Goal: Transaction & Acquisition: Purchase product/service

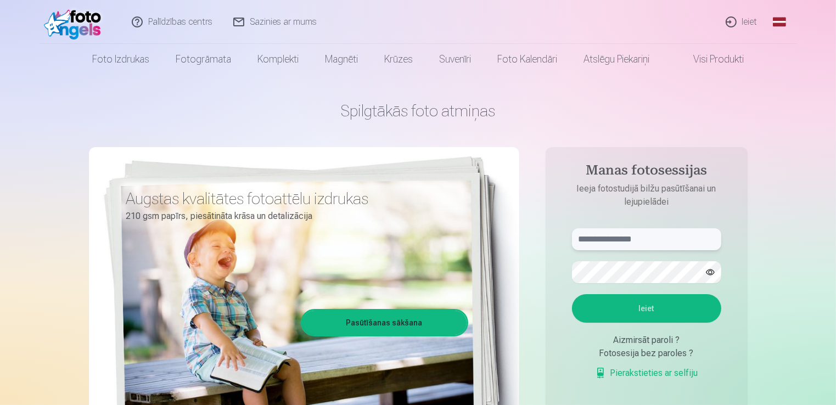
click at [627, 243] on input "text" at bounding box center [646, 239] width 149 height 22
click at [621, 313] on button "Ieiet" at bounding box center [646, 308] width 149 height 29
click at [705, 276] on button "button" at bounding box center [710, 272] width 21 height 21
click at [593, 236] on input "**********" at bounding box center [646, 239] width 149 height 22
type input "**********"
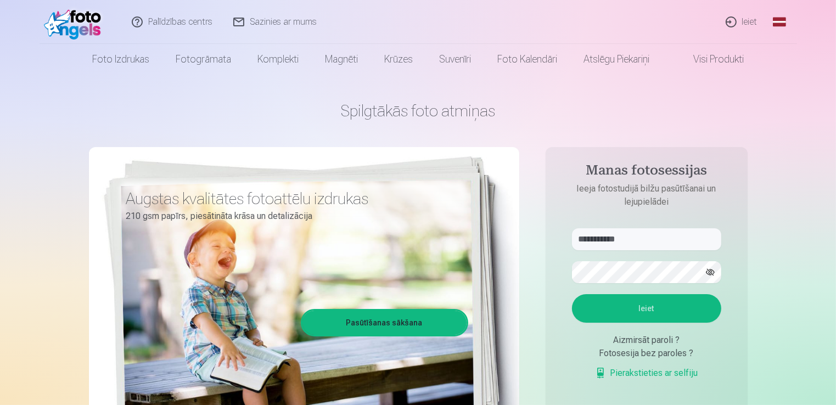
click at [608, 306] on button "Ieiet" at bounding box center [646, 308] width 149 height 29
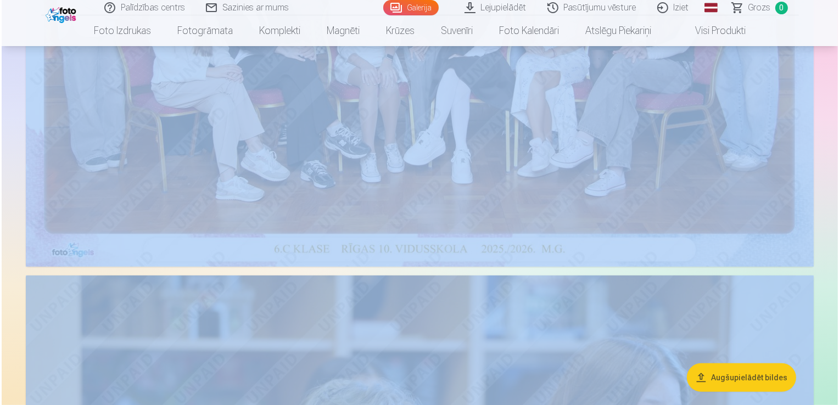
scroll to position [24, 0]
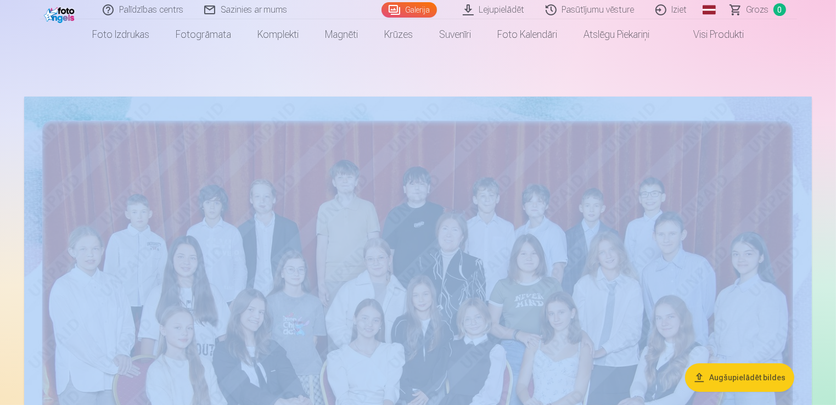
click at [775, 145] on img at bounding box center [418, 359] width 788 height 525
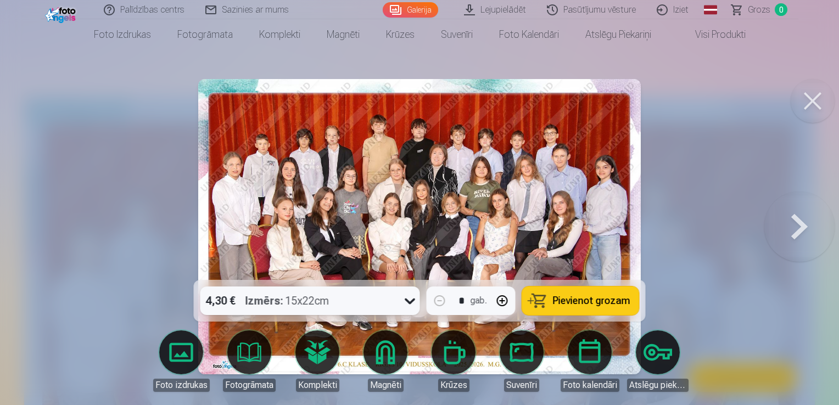
click at [448, 224] on img at bounding box center [419, 226] width 442 height 295
click at [505, 298] on button "button" at bounding box center [502, 301] width 26 height 26
click at [441, 300] on button "button" at bounding box center [440, 301] width 26 height 26
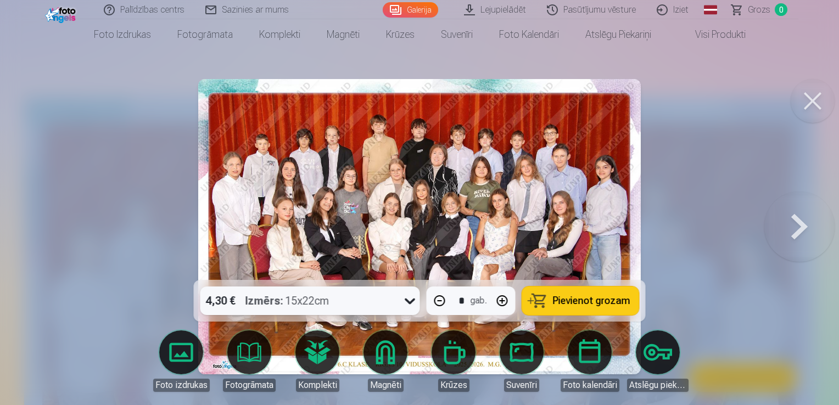
type input "*"
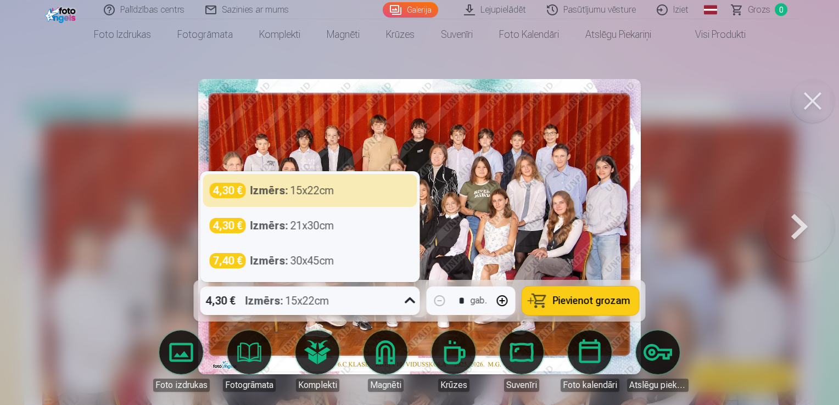
click at [408, 300] on icon at bounding box center [410, 301] width 18 height 18
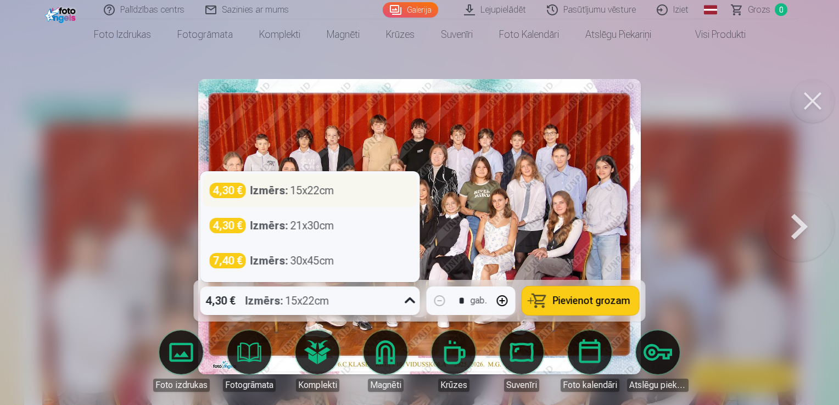
click at [365, 200] on div "4,30 € Izmērs : 15x22cm" at bounding box center [310, 190] width 214 height 33
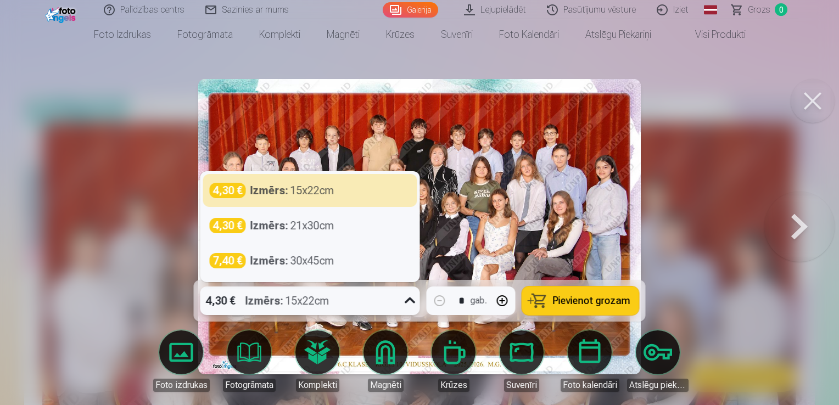
click at [408, 299] on icon at bounding box center [410, 301] width 18 height 18
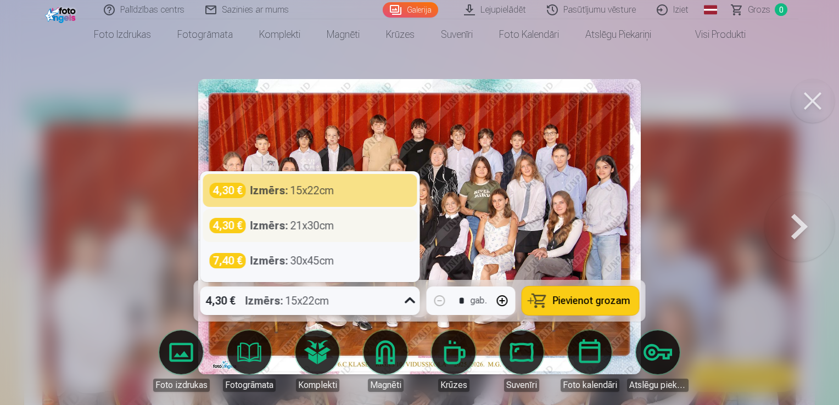
click at [350, 235] on div "4,30 € Izmērs : 21x30cm" at bounding box center [310, 225] width 214 height 33
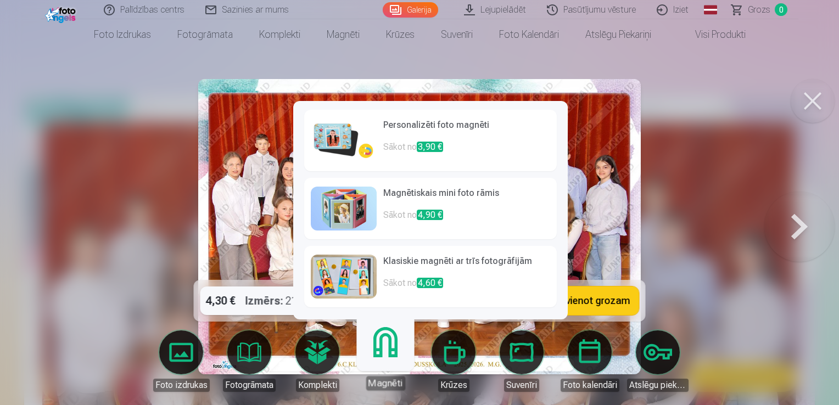
click at [391, 362] on link "Magnēti" at bounding box center [385, 357] width 68 height 68
click at [420, 140] on h6 "Personalizēti foto magnēti" at bounding box center [466, 130] width 167 height 22
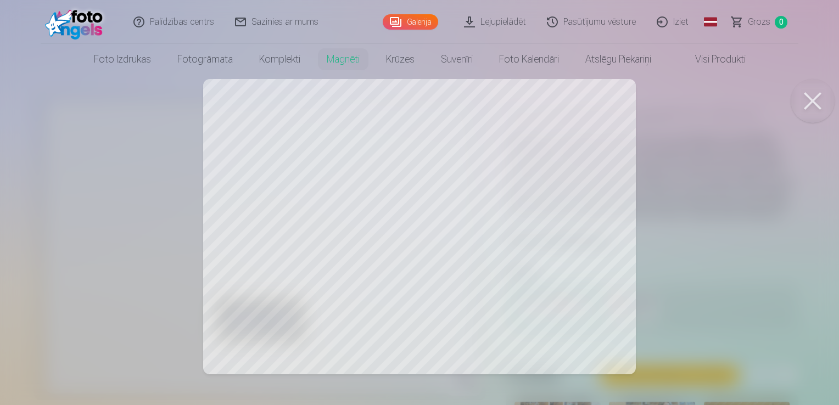
click at [705, 234] on div at bounding box center [419, 202] width 839 height 405
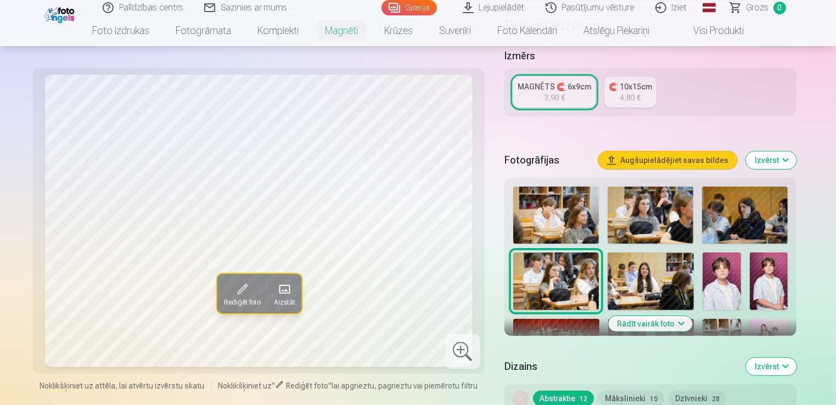
scroll to position [220, 0]
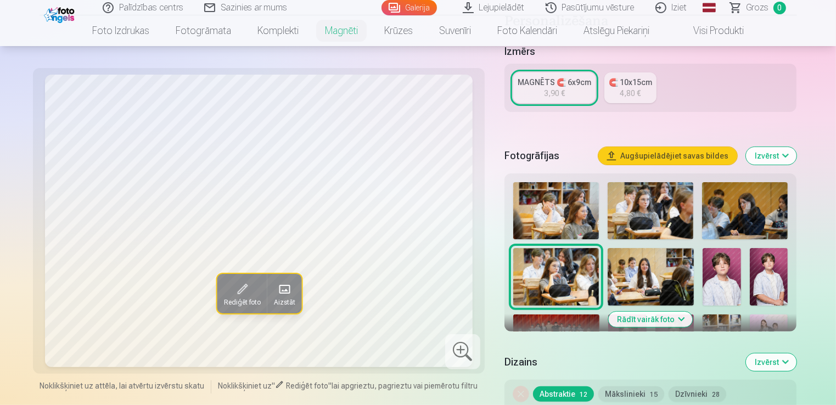
click at [677, 200] on img at bounding box center [651, 210] width 86 height 57
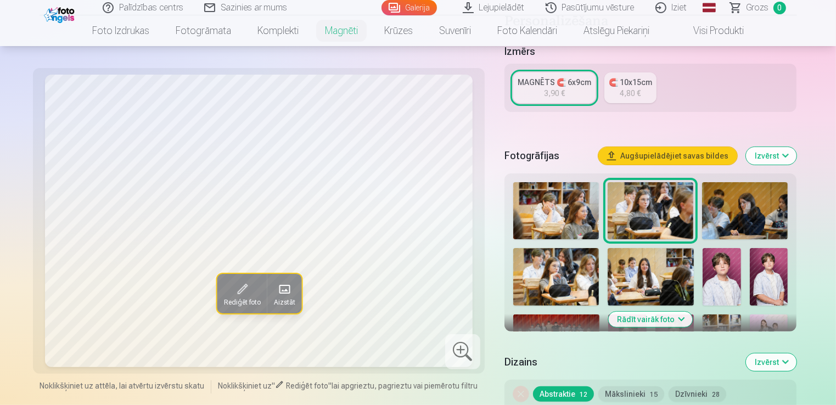
click at [727, 203] on img at bounding box center [745, 210] width 86 height 57
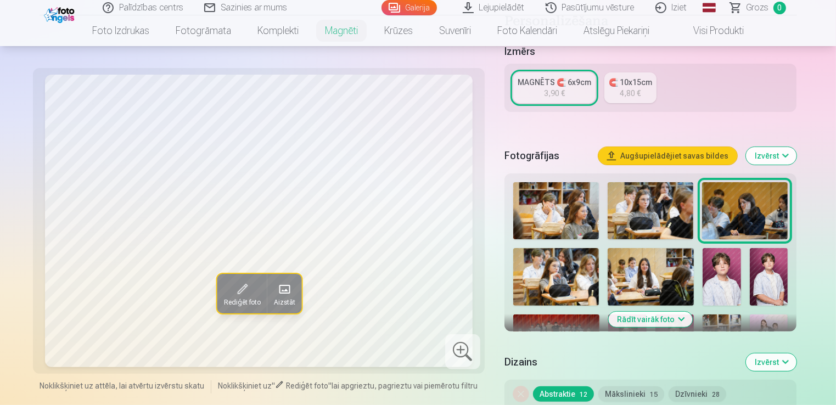
click at [552, 194] on img at bounding box center [556, 210] width 86 height 57
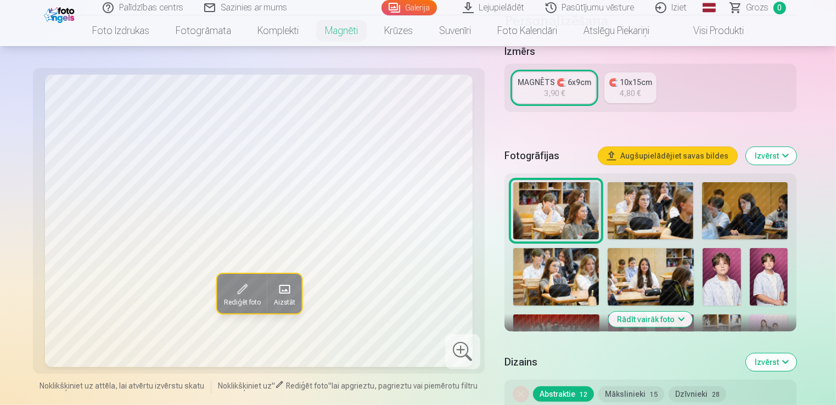
click at [635, 207] on img at bounding box center [651, 210] width 86 height 57
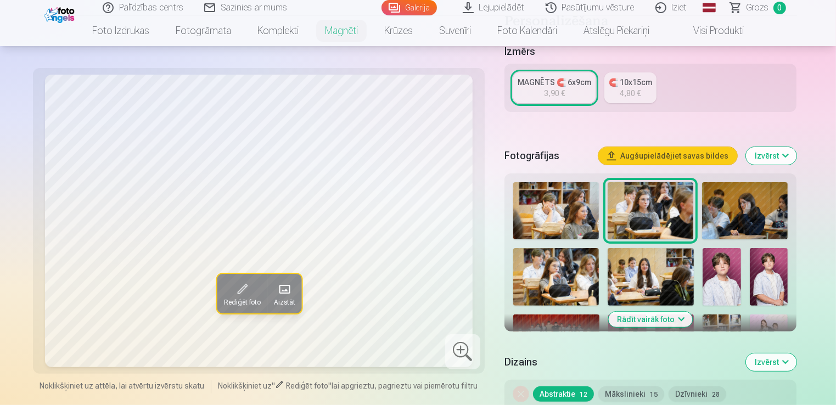
click at [732, 217] on img at bounding box center [745, 210] width 86 height 57
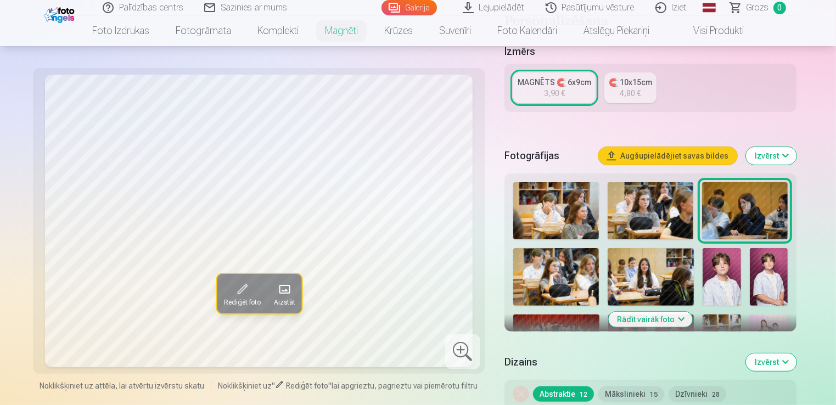
click at [560, 278] on img at bounding box center [556, 276] width 86 height 57
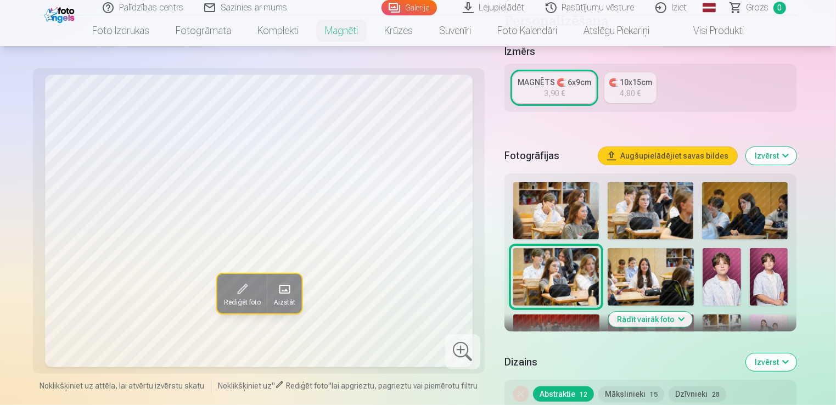
click at [639, 280] on img at bounding box center [651, 276] width 86 height 57
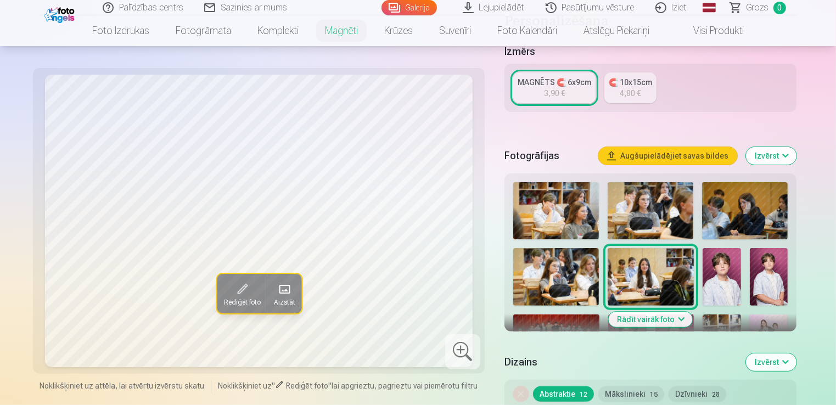
click at [733, 270] on img at bounding box center [722, 276] width 38 height 57
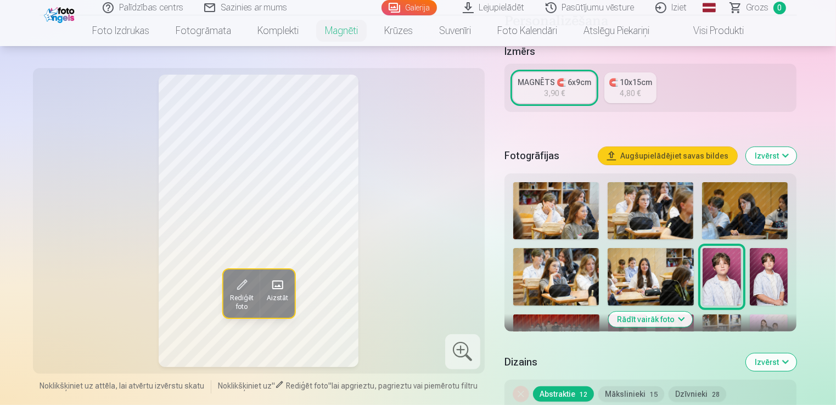
click at [772, 280] on img at bounding box center [769, 276] width 38 height 57
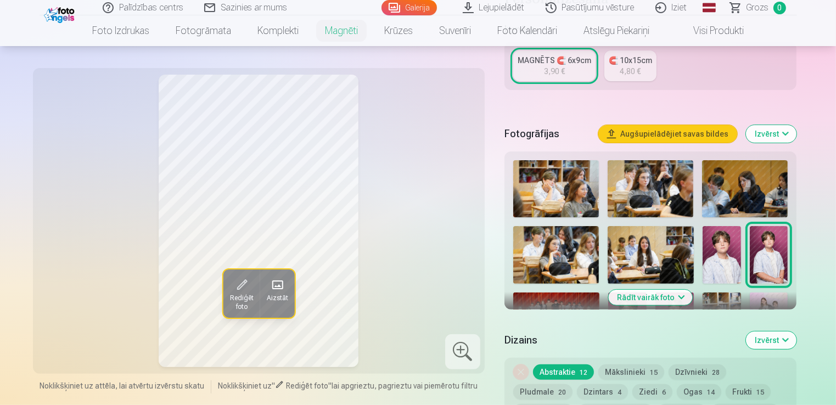
scroll to position [263, 0]
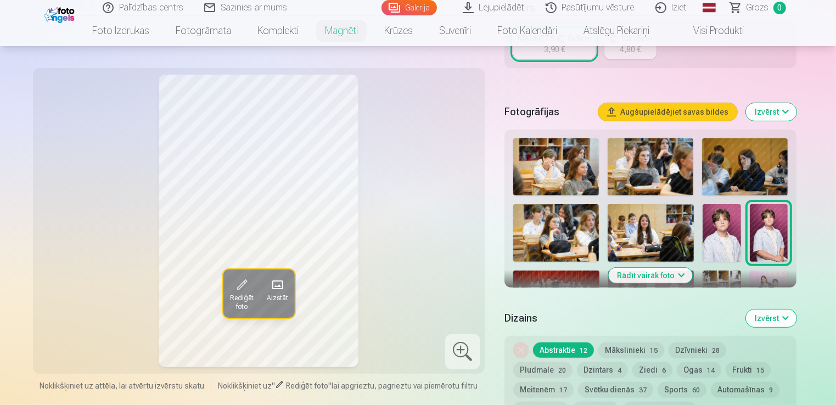
click at [663, 274] on button "Rādīt vairāk foto" at bounding box center [651, 275] width 84 height 15
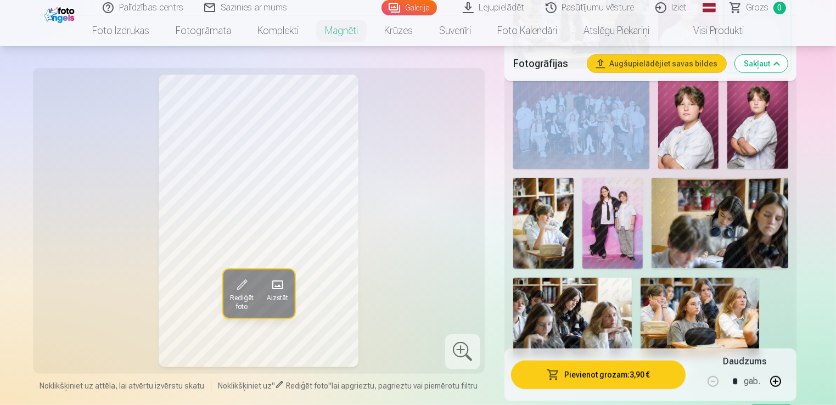
click at [546, 214] on img at bounding box center [543, 223] width 60 height 91
click at [610, 215] on img at bounding box center [612, 223] width 60 height 91
click at [547, 224] on img at bounding box center [543, 223] width 60 height 91
click at [608, 231] on img at bounding box center [612, 223] width 60 height 91
click at [682, 238] on img at bounding box center [720, 223] width 136 height 91
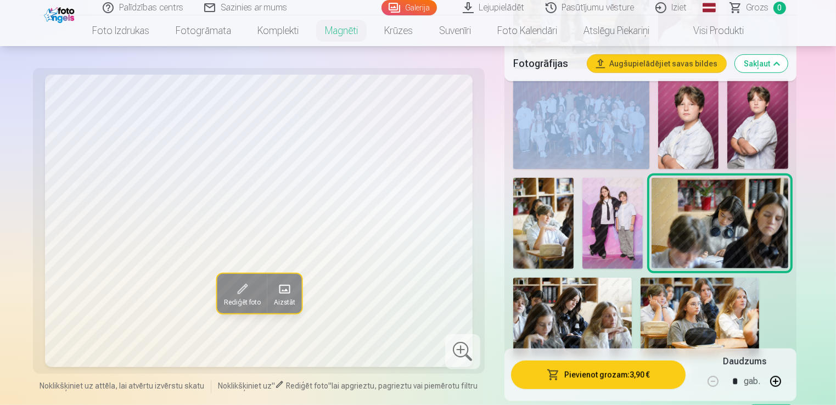
click at [591, 313] on img at bounding box center [572, 317] width 119 height 79
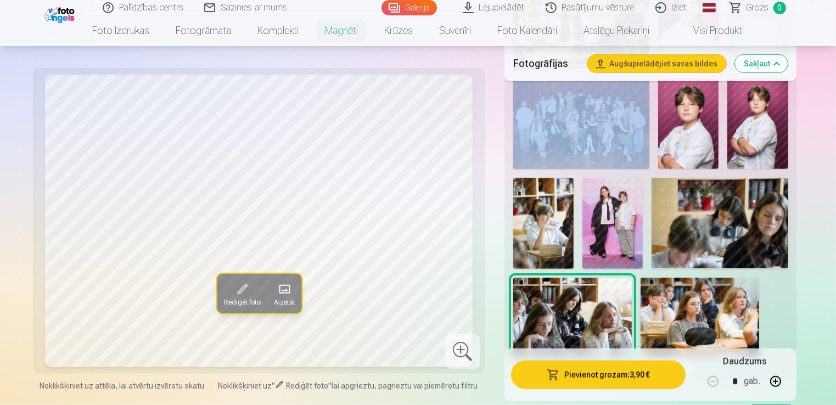
click at [689, 307] on img at bounding box center [700, 317] width 119 height 79
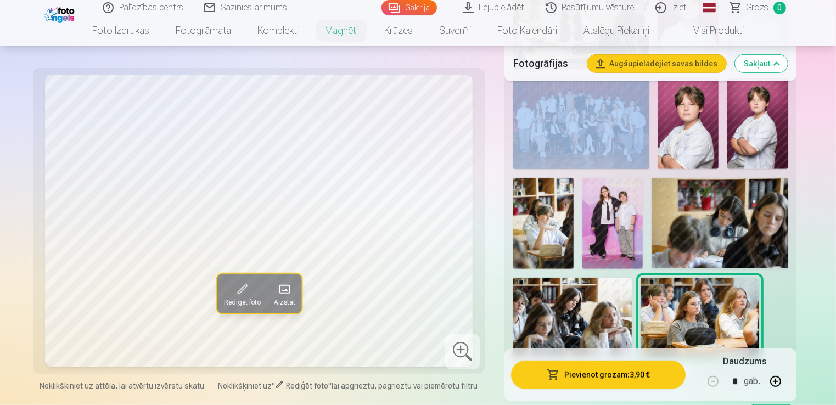
click at [709, 126] on img at bounding box center [688, 123] width 60 height 91
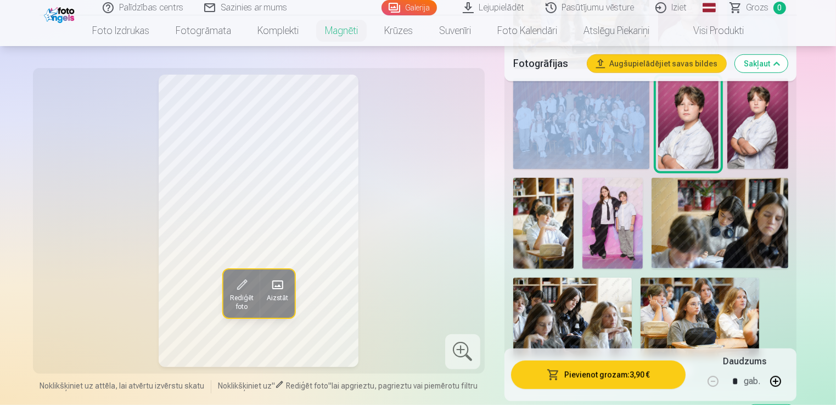
click at [761, 122] on img at bounding box center [757, 123] width 60 height 91
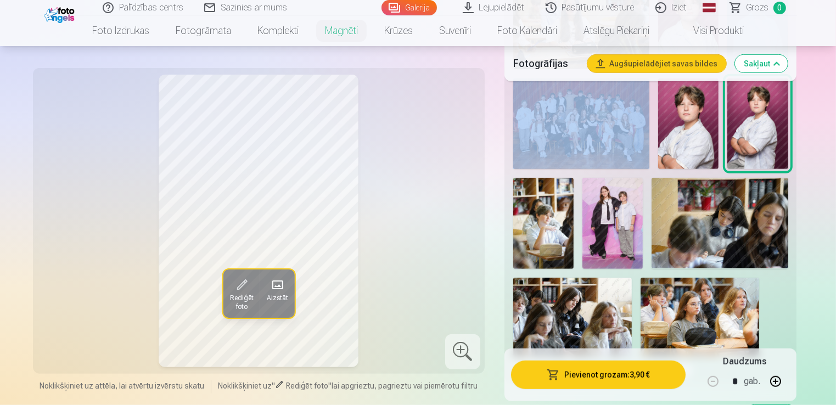
click at [685, 120] on img at bounding box center [688, 123] width 60 height 91
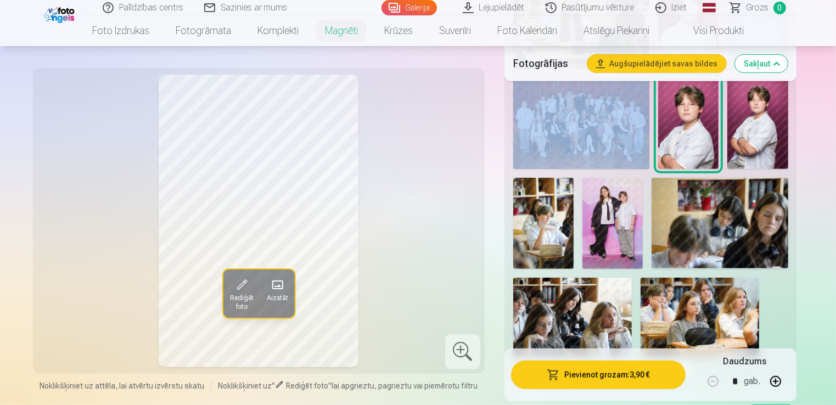
click at [514, 197] on div at bounding box center [651, 70] width 284 height 582
click at [547, 215] on img at bounding box center [543, 223] width 60 height 91
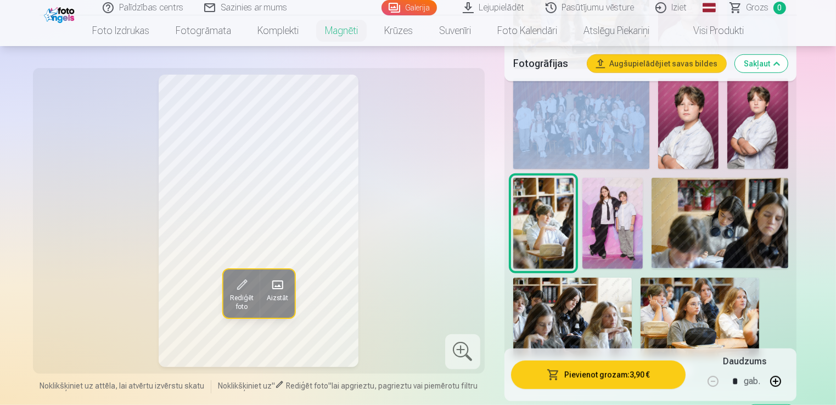
scroll to position [263, 0]
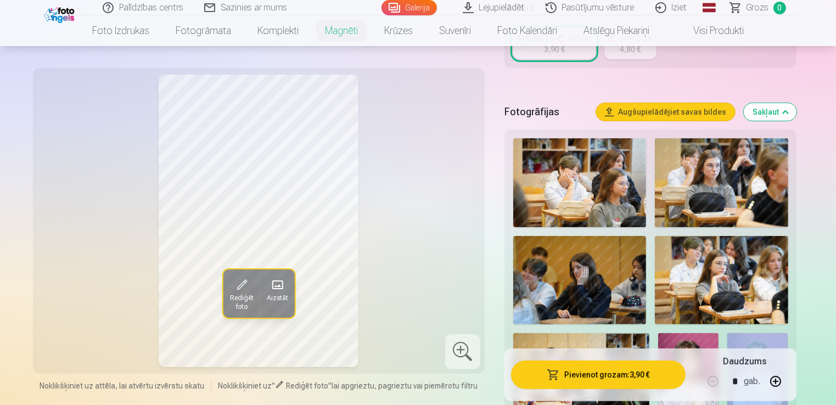
click at [686, 336] on img at bounding box center [688, 378] width 60 height 91
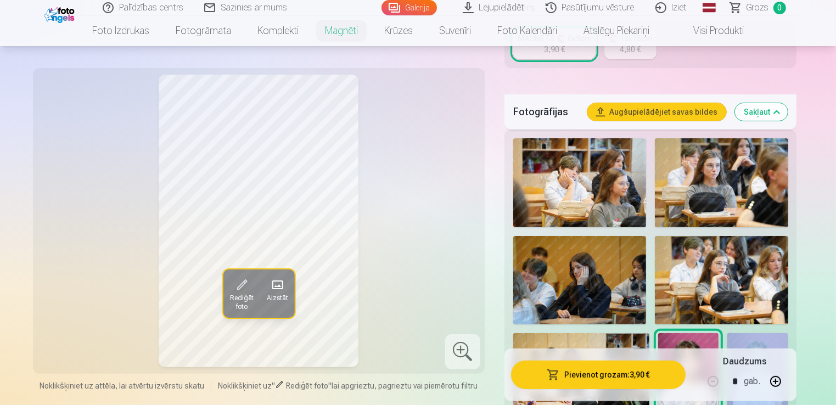
scroll to position [618, 0]
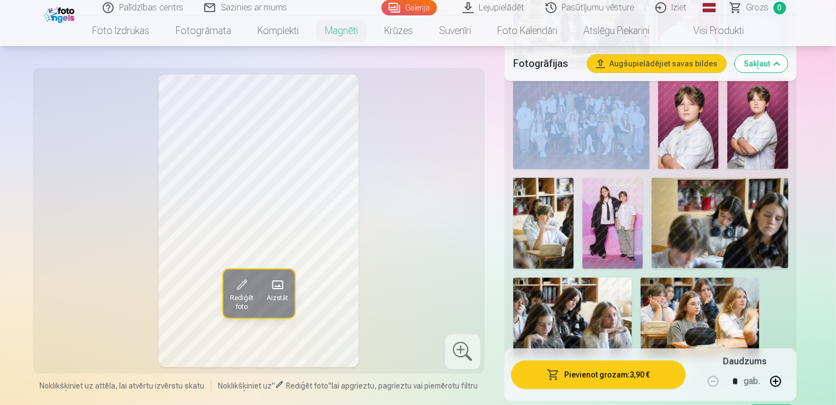
click at [690, 137] on img at bounding box center [688, 123] width 60 height 91
click at [761, 139] on img at bounding box center [757, 123] width 60 height 91
click at [694, 128] on img at bounding box center [688, 123] width 60 height 91
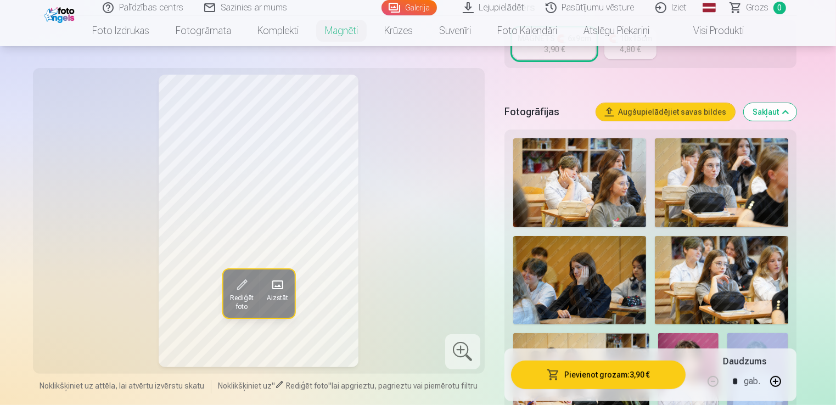
click at [742, 338] on img at bounding box center [757, 378] width 60 height 91
click at [705, 339] on img at bounding box center [688, 378] width 60 height 91
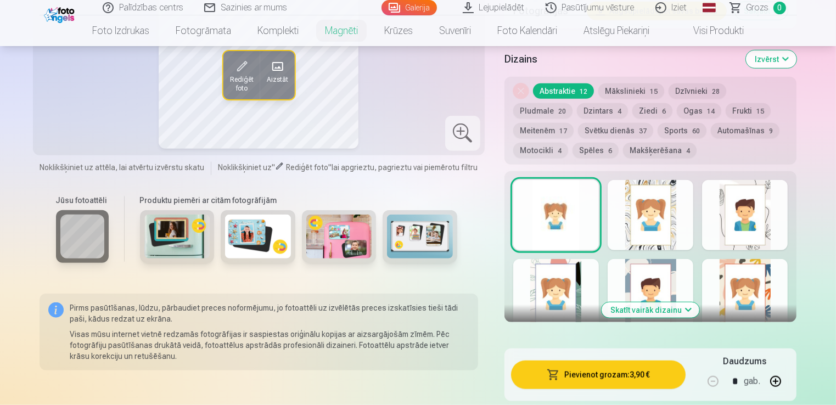
scroll to position [618, 0]
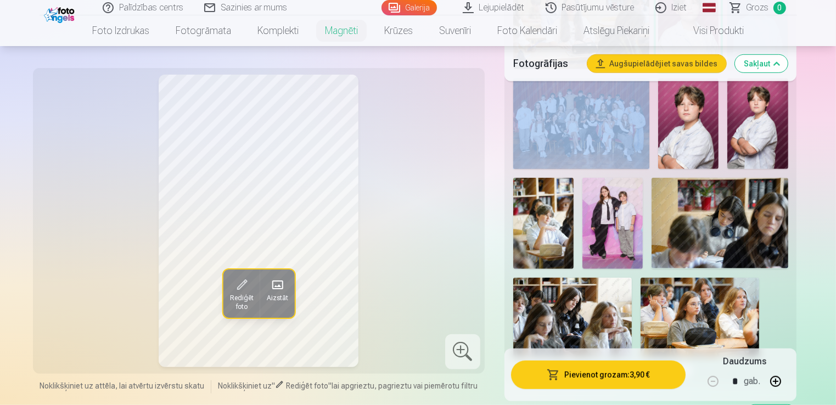
click at [553, 220] on img at bounding box center [543, 223] width 60 height 91
click at [779, 105] on img at bounding box center [757, 123] width 60 height 91
click at [702, 124] on img at bounding box center [688, 123] width 60 height 91
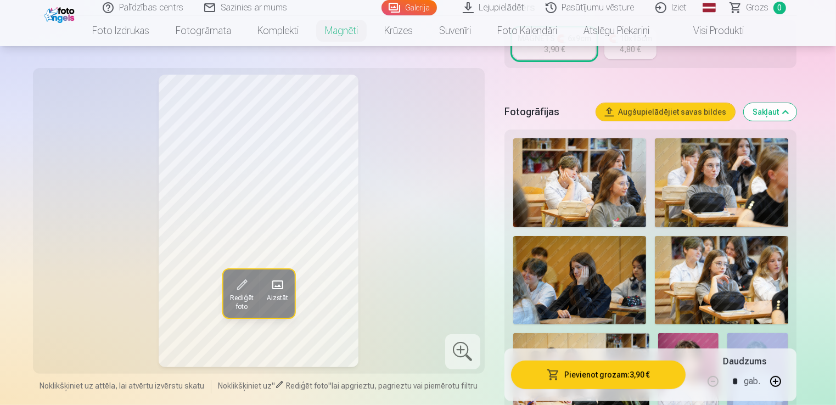
click at [714, 340] on img at bounding box center [688, 378] width 60 height 91
click at [750, 339] on img at bounding box center [757, 378] width 60 height 91
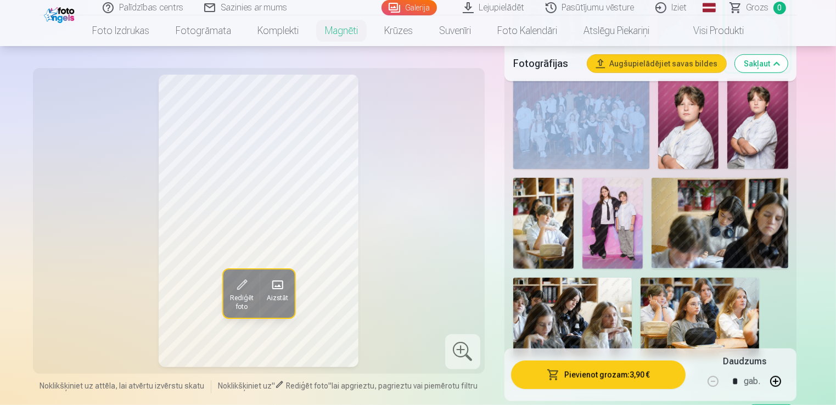
click at [681, 133] on img at bounding box center [688, 123] width 60 height 91
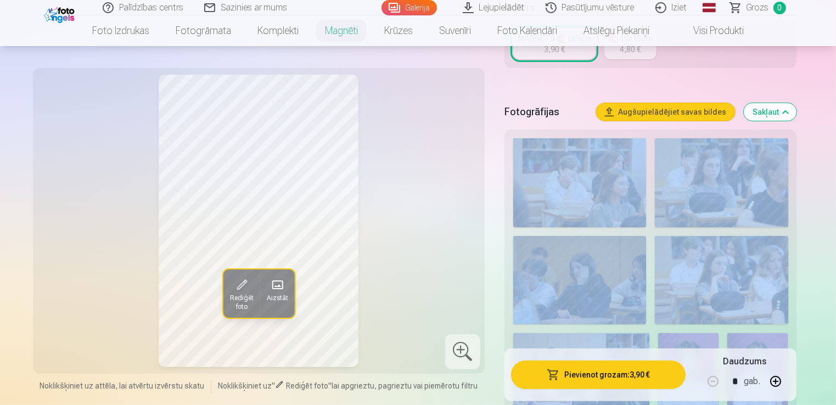
click at [711, 338] on img at bounding box center [688, 378] width 60 height 91
click at [753, 339] on img at bounding box center [757, 378] width 60 height 91
click at [703, 341] on img at bounding box center [688, 378] width 60 height 91
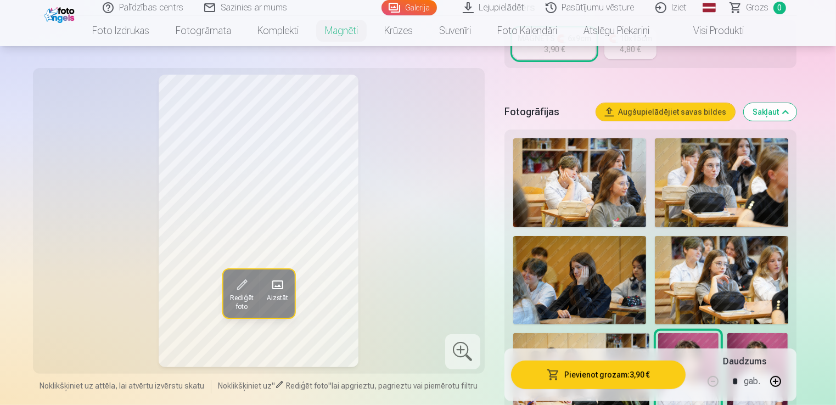
click at [463, 355] on div at bounding box center [462, 351] width 35 height 35
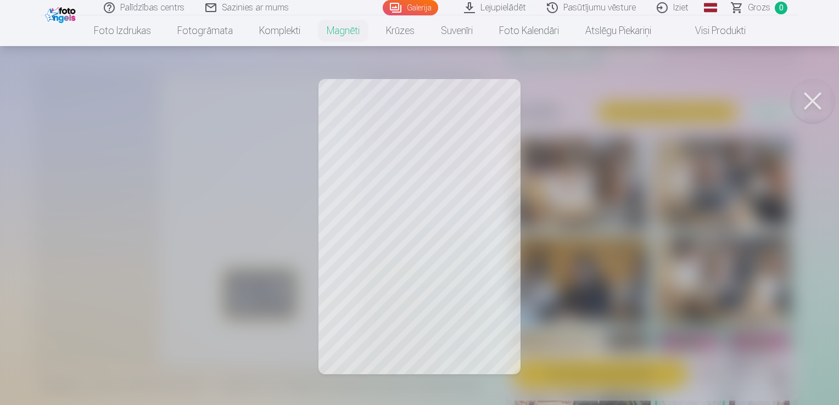
click at [812, 99] on button at bounding box center [812, 101] width 44 height 44
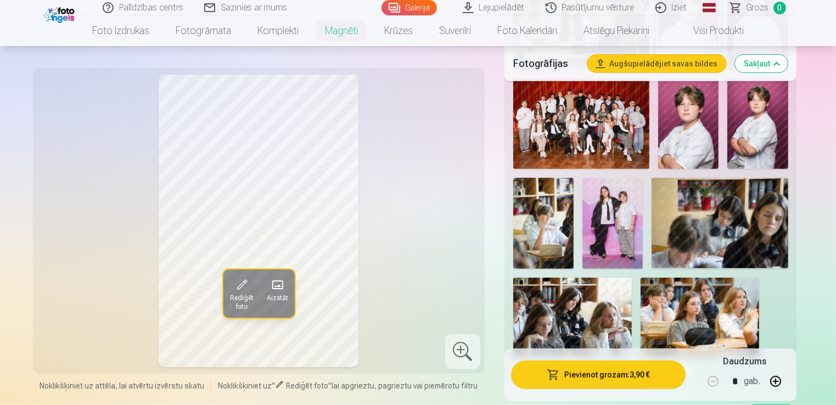
scroll to position [973, 0]
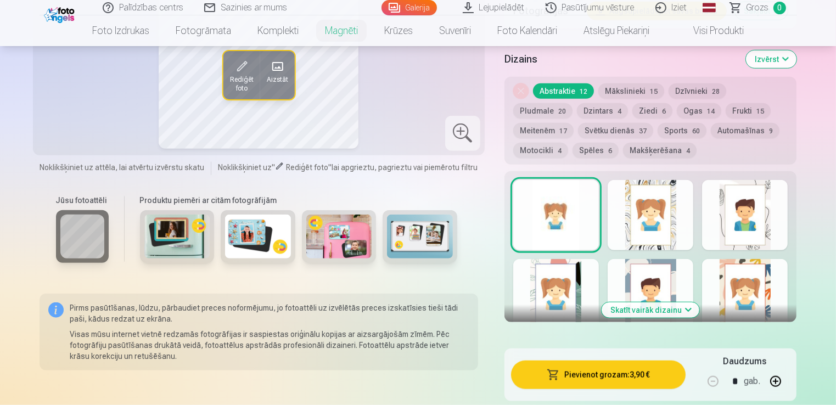
click at [640, 201] on div at bounding box center [651, 215] width 86 height 70
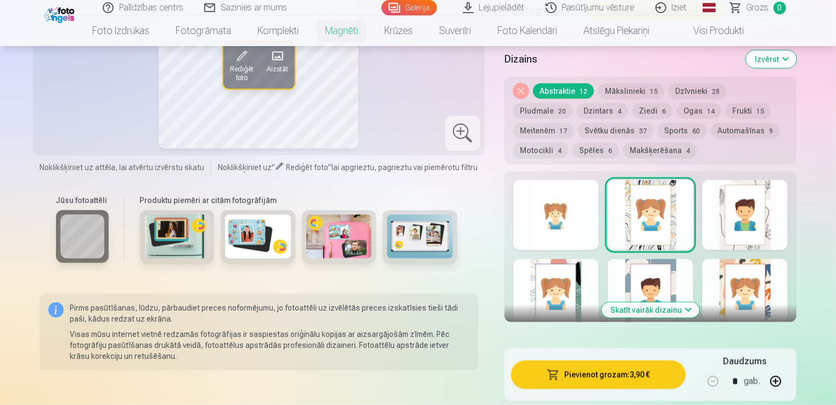
click at [760, 199] on div at bounding box center [745, 215] width 86 height 70
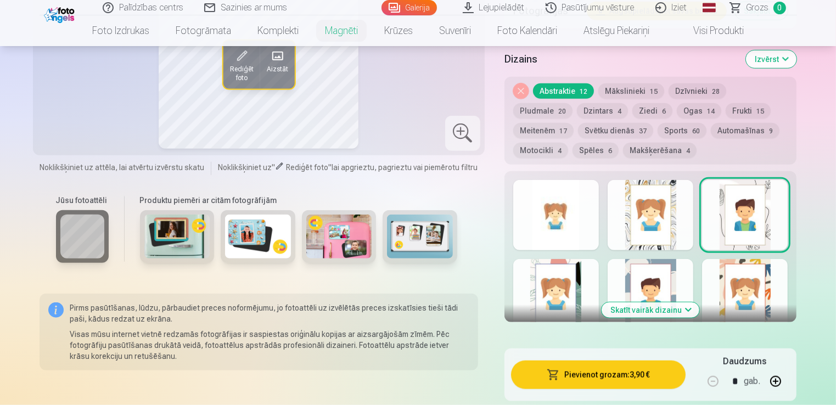
click at [556, 284] on div at bounding box center [556, 294] width 86 height 70
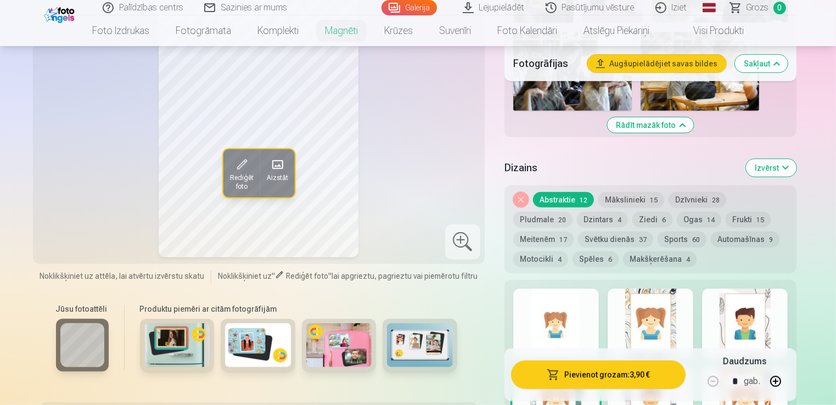
scroll to position [863, 0]
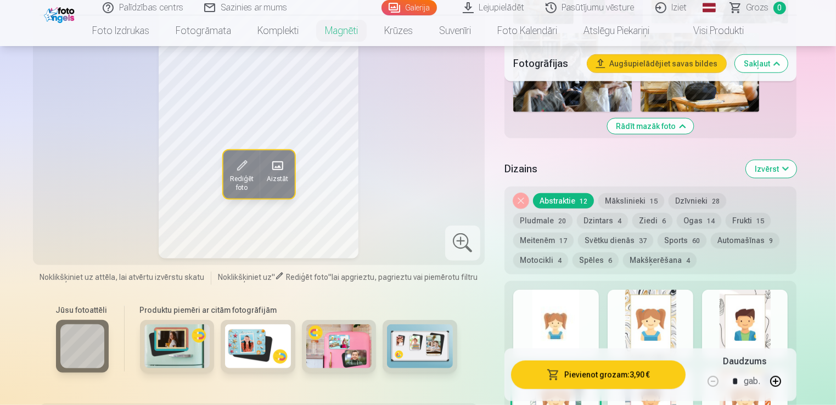
click at [742, 317] on div at bounding box center [745, 325] width 86 height 70
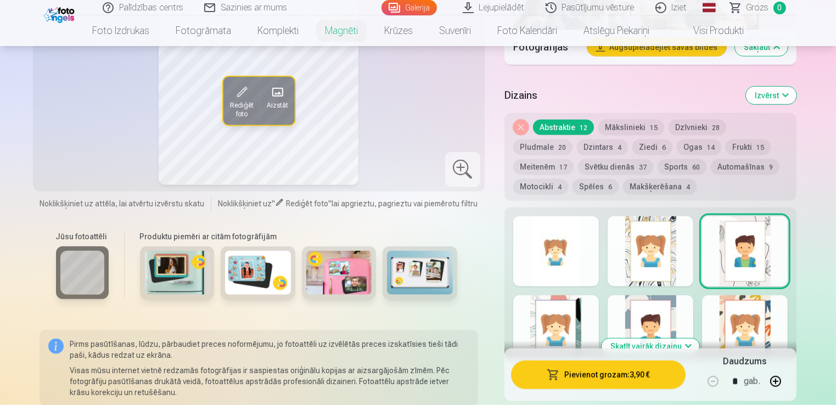
scroll to position [935, 0]
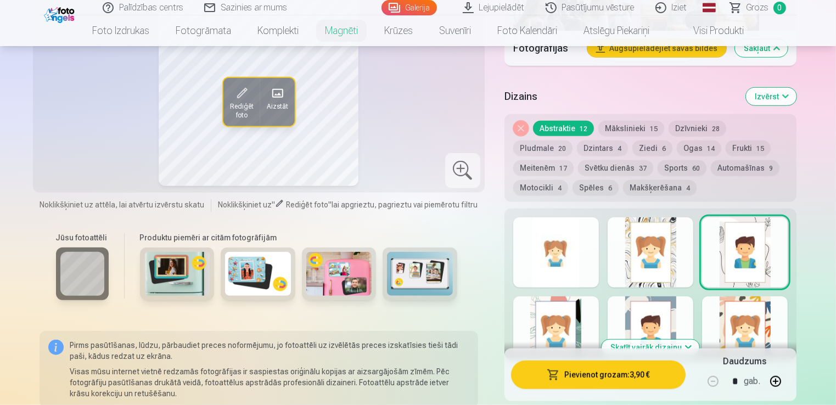
click at [637, 306] on div at bounding box center [651, 331] width 86 height 70
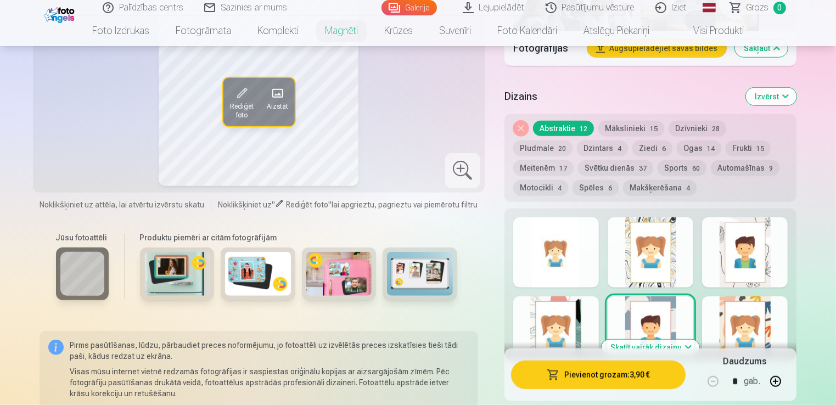
click at [764, 311] on div at bounding box center [745, 331] width 86 height 70
click at [621, 123] on button "Mākslinieki 15" at bounding box center [631, 128] width 66 height 15
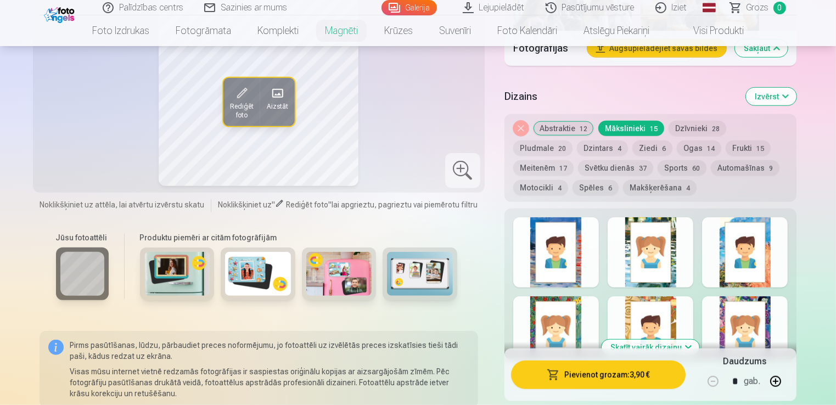
click at [688, 121] on button "Dzīvnieki 28" at bounding box center [698, 128] width 58 height 15
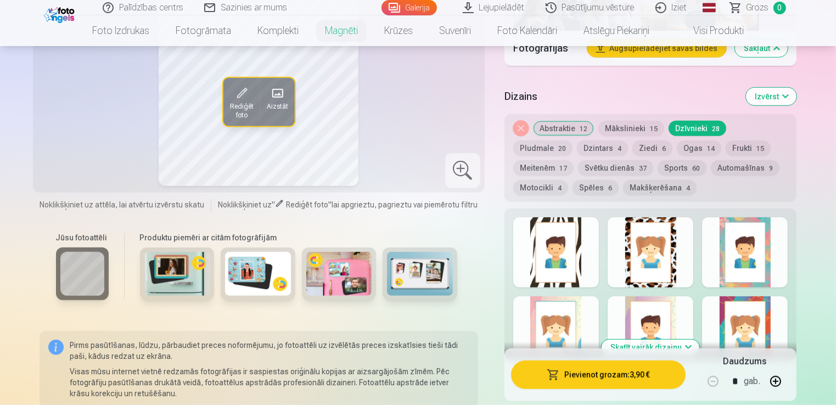
click at [573, 141] on button "Pludmale 20" at bounding box center [542, 148] width 59 height 15
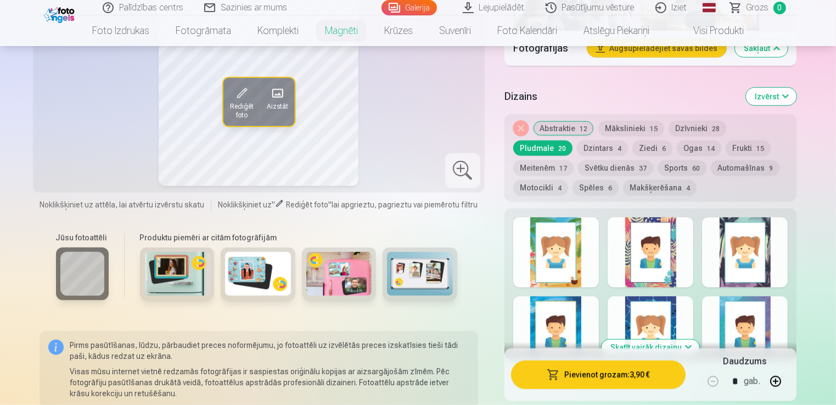
click at [577, 143] on button "Dzintars 4" at bounding box center [602, 148] width 51 height 15
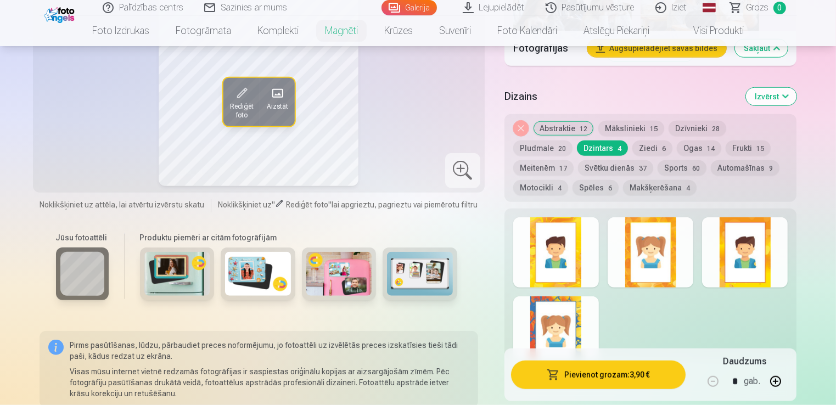
click at [632, 149] on button "Ziedi 6" at bounding box center [652, 148] width 40 height 15
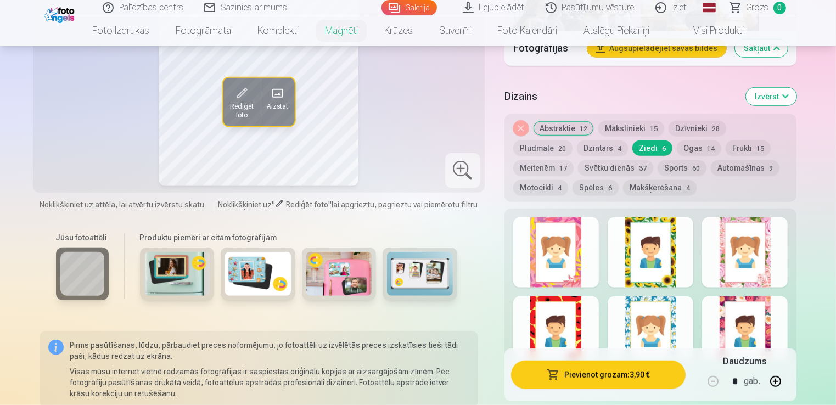
click at [677, 148] on button "Ogas 14" at bounding box center [699, 148] width 44 height 15
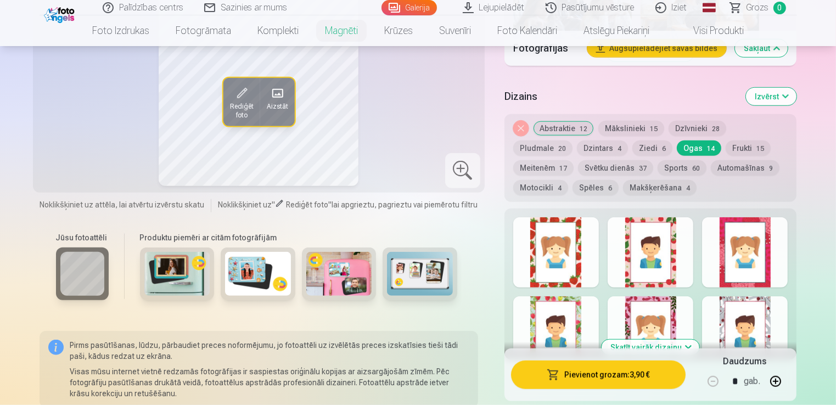
click at [726, 147] on button "Frukti 15" at bounding box center [748, 148] width 45 height 15
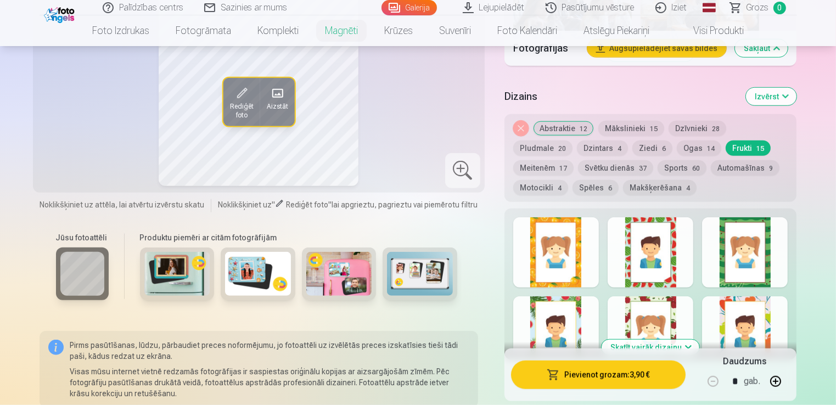
click at [574, 160] on button "Meitenēm 17" at bounding box center [543, 167] width 60 height 15
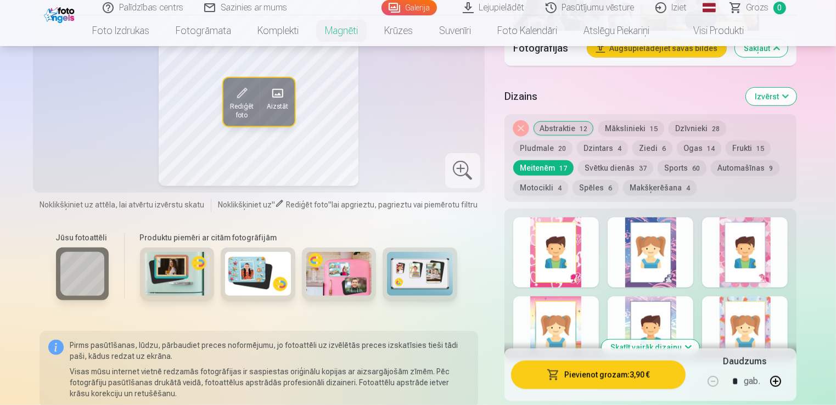
click at [578, 165] on button "Svētku dienās 37" at bounding box center [615, 167] width 75 height 15
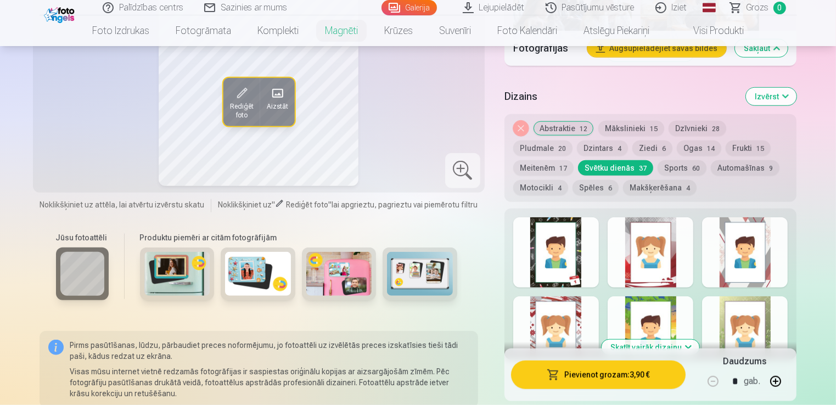
click at [658, 167] on button "Sports 60" at bounding box center [682, 167] width 49 height 15
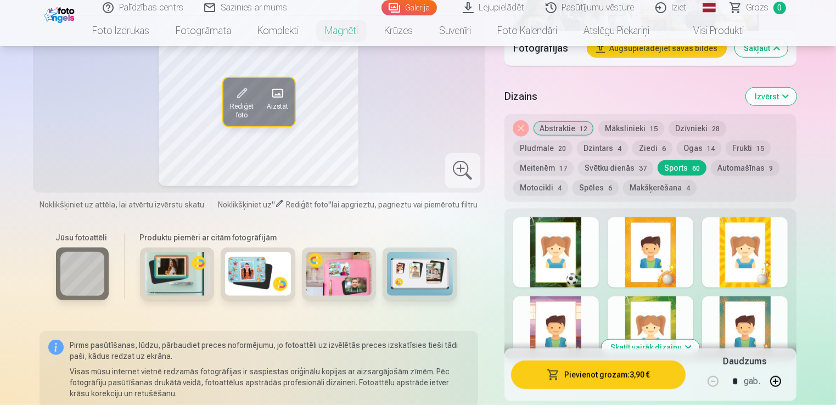
click at [711, 164] on button "Automašīnas 9" at bounding box center [745, 167] width 69 height 15
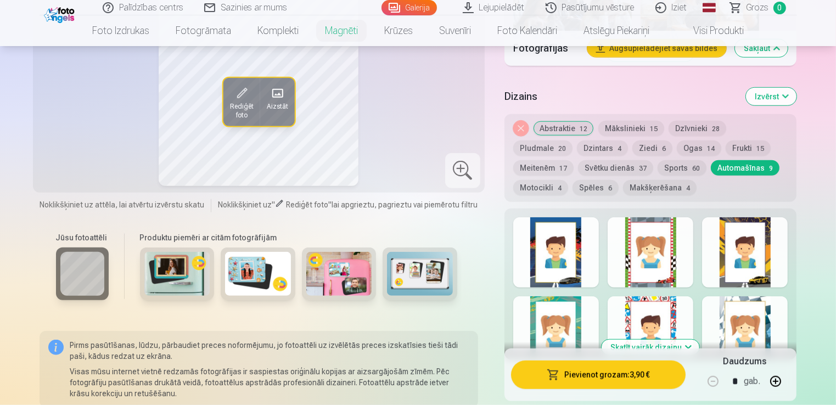
click at [568, 180] on button "Motocikli 4" at bounding box center [540, 187] width 55 height 15
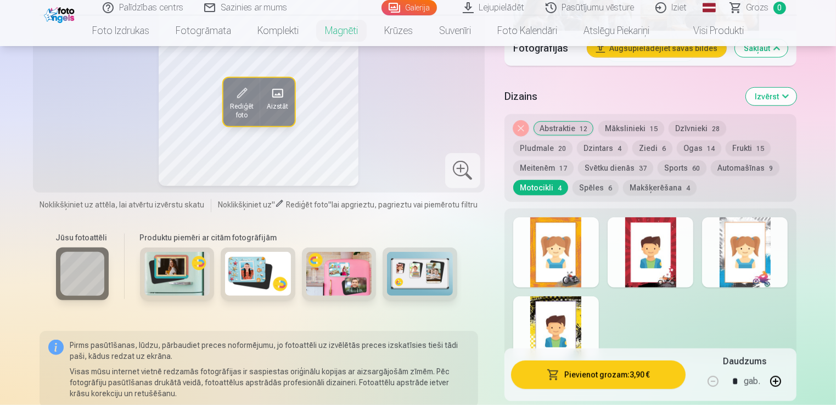
click at [573, 184] on button "Spēles 6" at bounding box center [596, 187] width 46 height 15
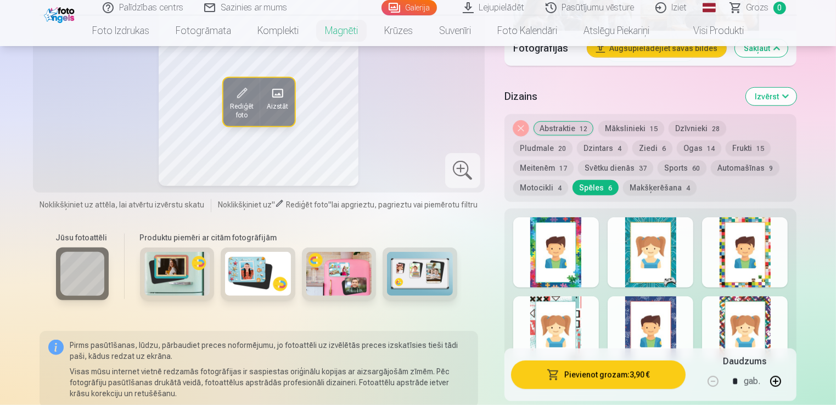
click at [761, 253] on div at bounding box center [745, 252] width 86 height 70
click at [762, 317] on div at bounding box center [745, 331] width 86 height 70
click at [646, 317] on div at bounding box center [651, 331] width 86 height 70
click at [623, 186] on button "Makšķerēšana 4" at bounding box center [660, 187] width 74 height 15
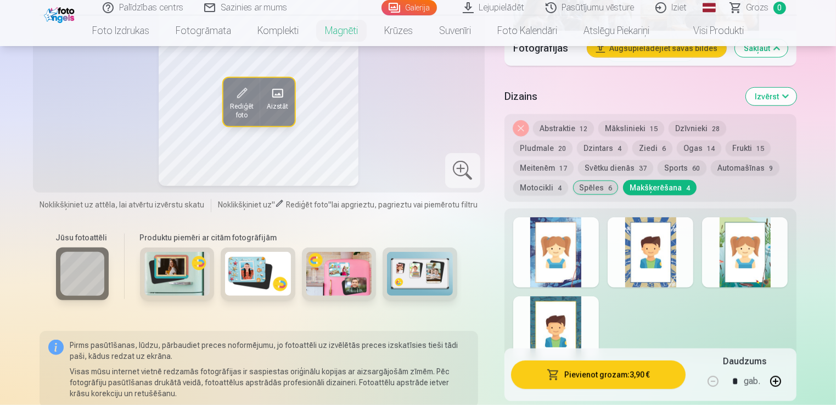
click at [623, 186] on button "Makšķerēšana 4" at bounding box center [660, 187] width 74 height 15
click at [552, 244] on div at bounding box center [556, 252] width 86 height 70
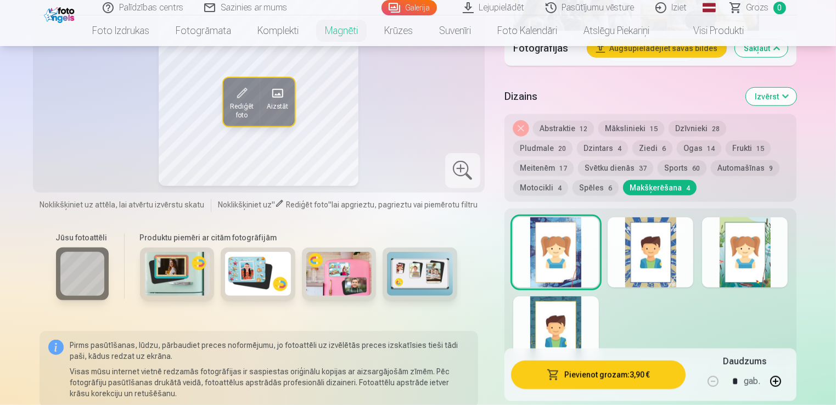
click at [657, 283] on div at bounding box center [651, 252] width 86 height 70
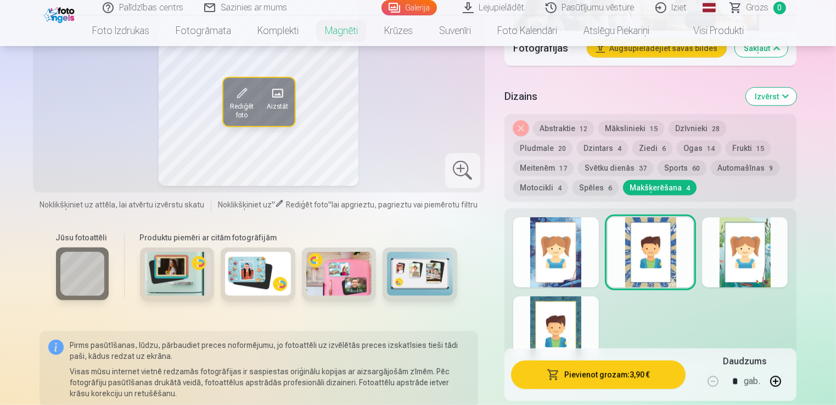
click at [717, 276] on div at bounding box center [745, 252] width 86 height 70
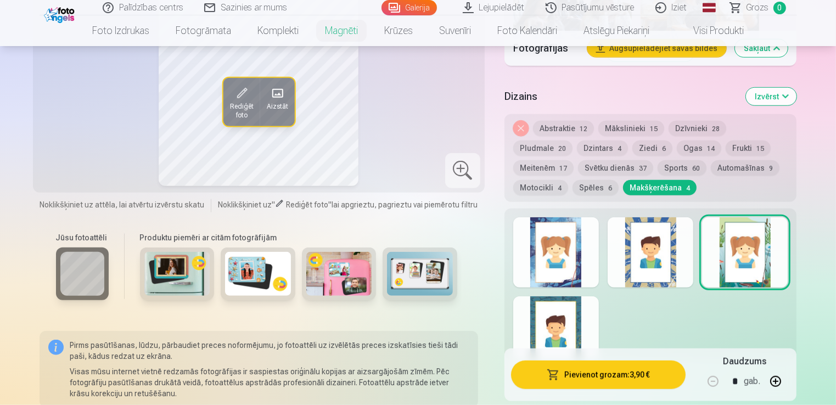
click at [567, 326] on div at bounding box center [556, 331] width 86 height 70
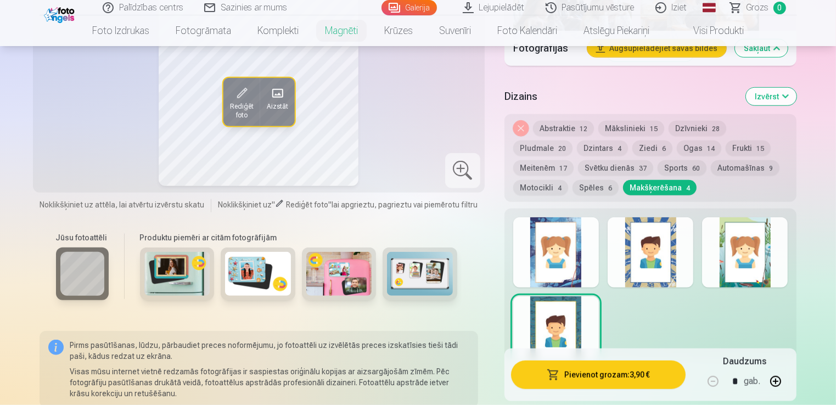
click at [635, 128] on button "Mākslinieki 15" at bounding box center [631, 128] width 66 height 15
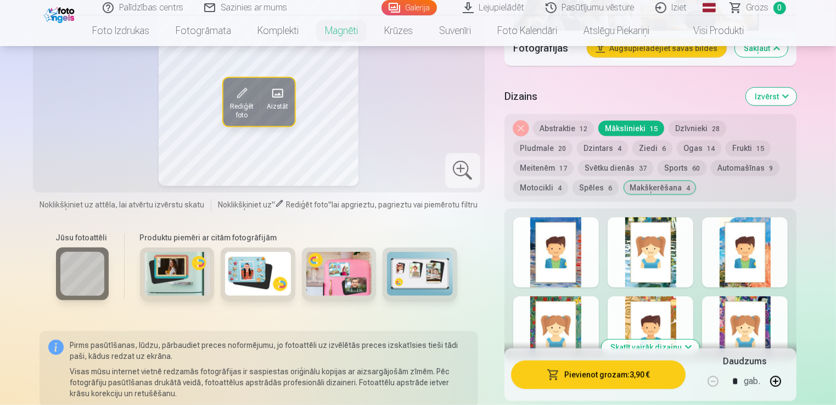
click at [566, 249] on div at bounding box center [556, 252] width 86 height 70
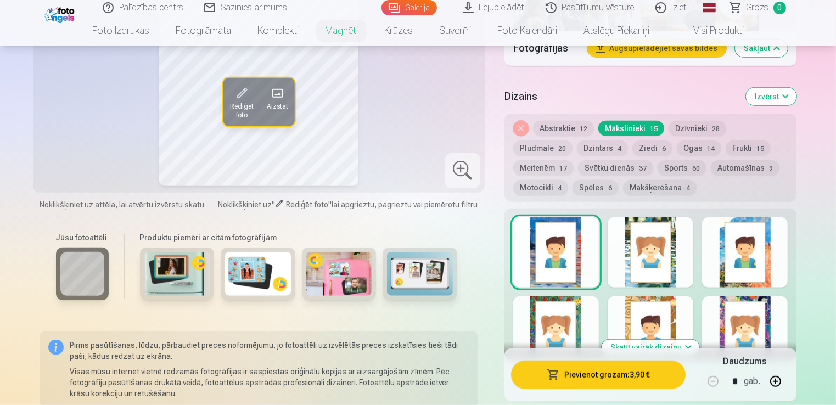
click at [663, 257] on div at bounding box center [651, 252] width 86 height 70
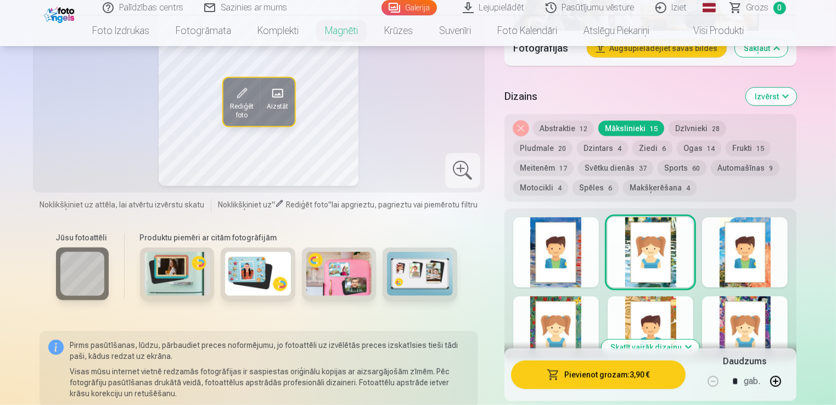
drag, startPoint x: 832, startPoint y: 374, endPoint x: 840, endPoint y: 370, distance: 9.3
click at [630, 344] on button "Skatīt vairāk dizainu" at bounding box center [651, 347] width 98 height 15
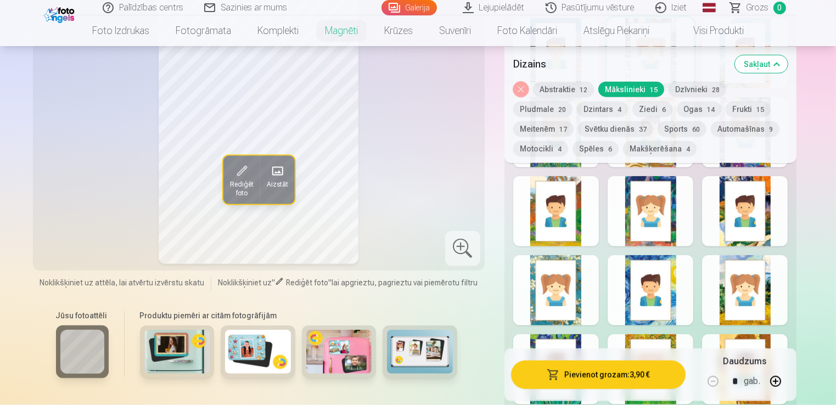
scroll to position [1129, 0]
click at [568, 283] on div at bounding box center [556, 290] width 86 height 70
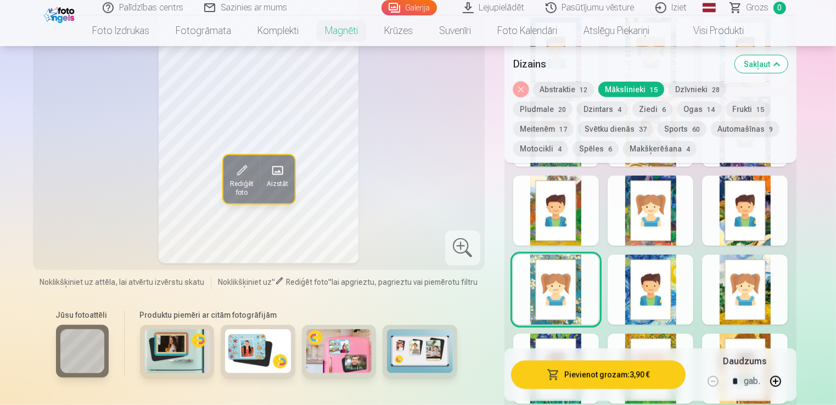
click at [658, 126] on button "Sports 60" at bounding box center [682, 128] width 49 height 15
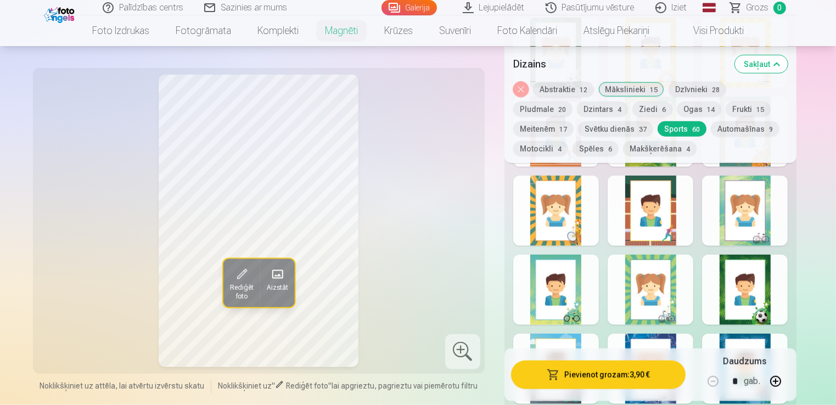
click at [559, 88] on button "Abstraktie 12" at bounding box center [563, 88] width 61 height 15
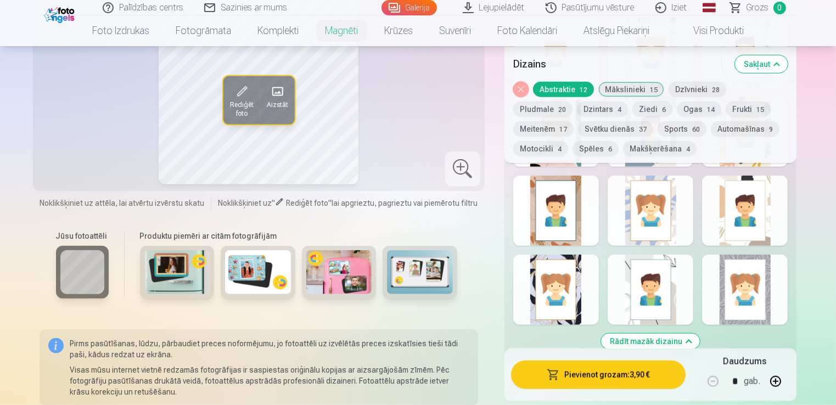
click at [574, 227] on div at bounding box center [556, 211] width 86 height 70
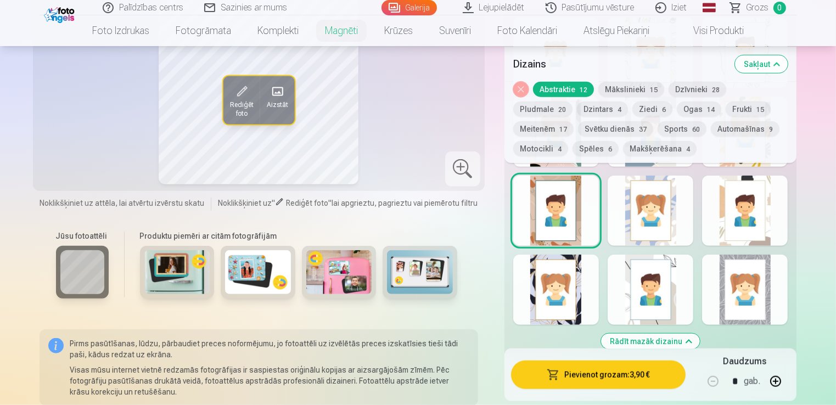
click at [648, 218] on div at bounding box center [651, 211] width 86 height 70
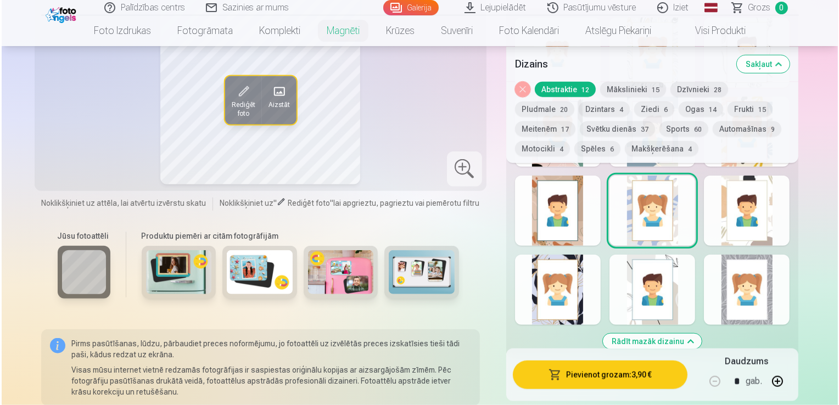
scroll to position [773, 0]
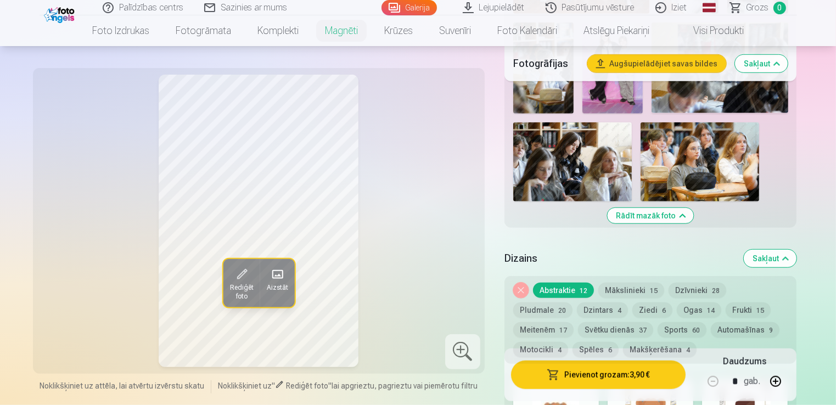
click at [591, 373] on button "Pievienot grozam : 3,90 €" at bounding box center [598, 374] width 175 height 29
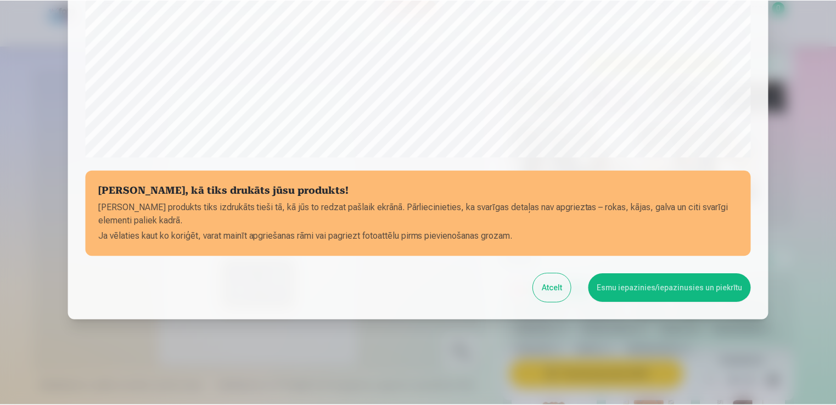
scroll to position [385, 0]
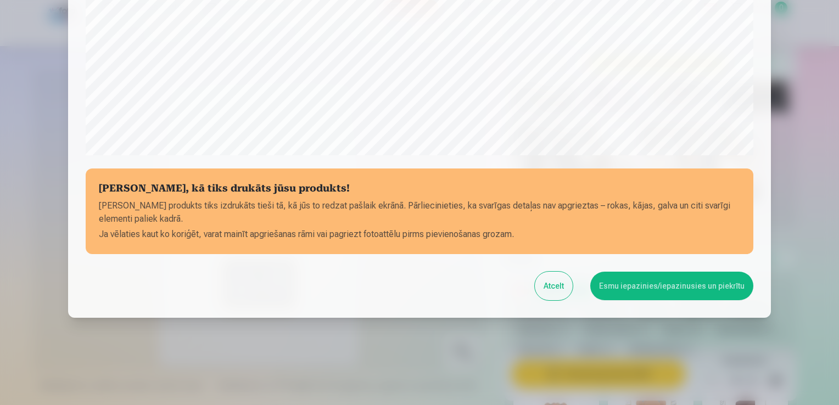
click at [627, 288] on button "Esmu iepazinies/iepazinusies un piekrītu" at bounding box center [671, 286] width 163 height 29
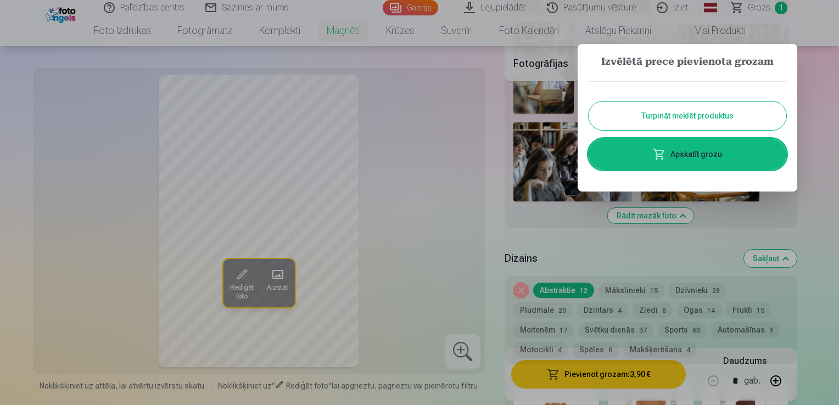
click at [670, 117] on button "Turpināt meklēt produktus" at bounding box center [687, 116] width 198 height 29
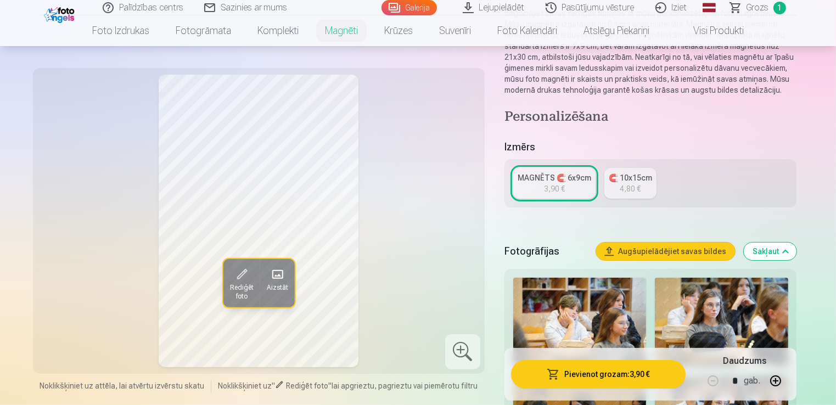
scroll to position [119, 0]
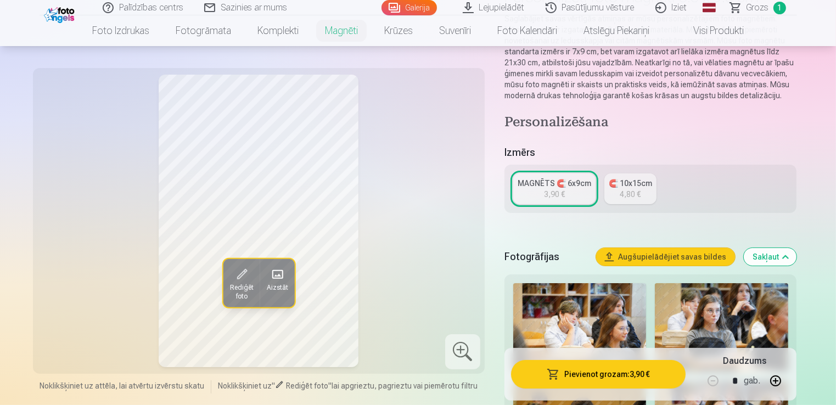
click at [595, 315] on img at bounding box center [579, 327] width 133 height 89
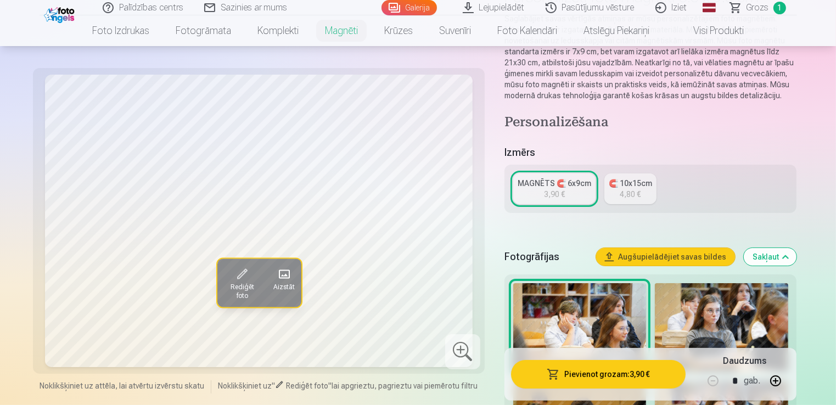
scroll to position [473, 0]
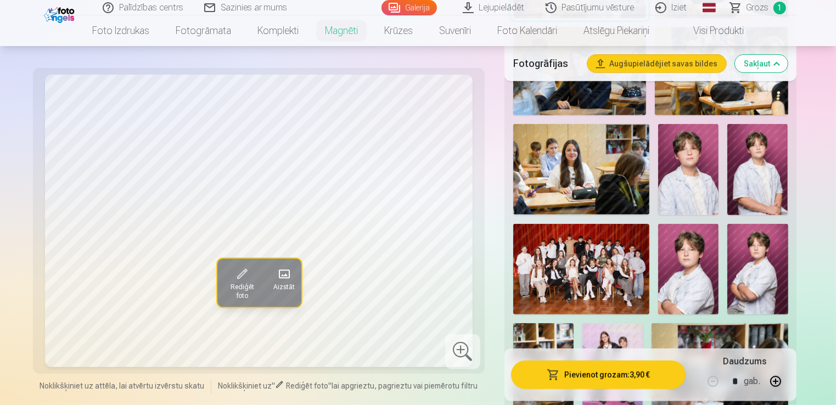
click at [554, 335] on img at bounding box center [543, 368] width 60 height 91
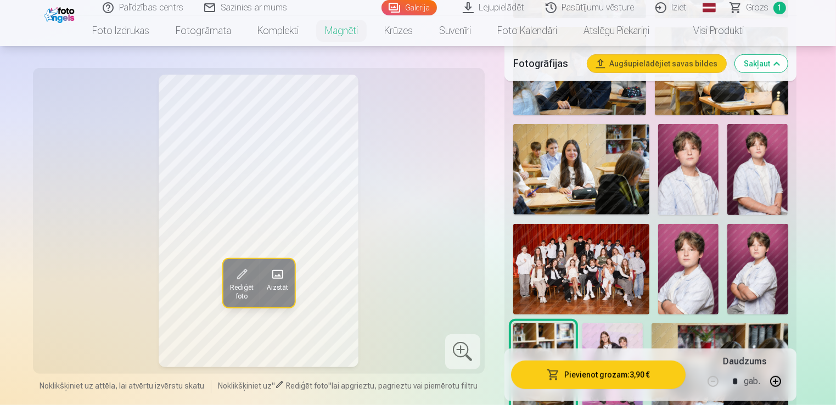
scroll to position [828, 0]
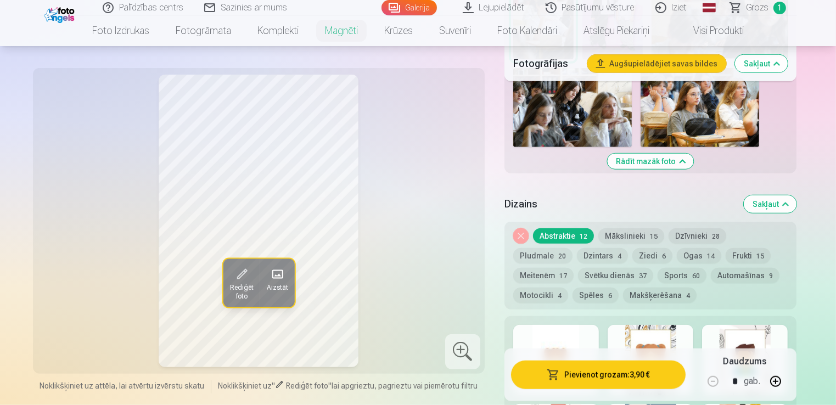
click at [653, 341] on div at bounding box center [651, 360] width 86 height 70
click at [736, 328] on div at bounding box center [745, 360] width 86 height 70
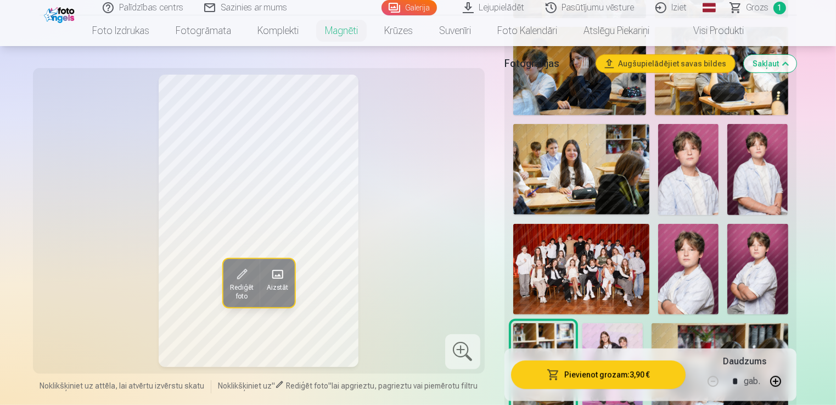
scroll to position [119, 0]
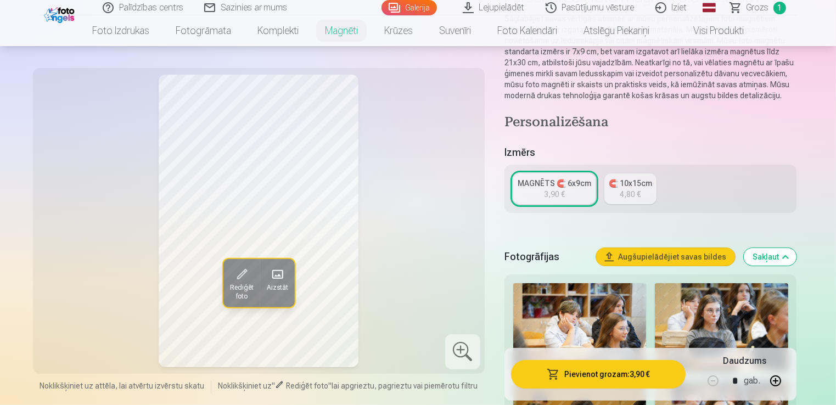
click at [565, 194] on link "MAGNĒTS 🧲 6x9cm 3,90 €" at bounding box center [554, 188] width 82 height 31
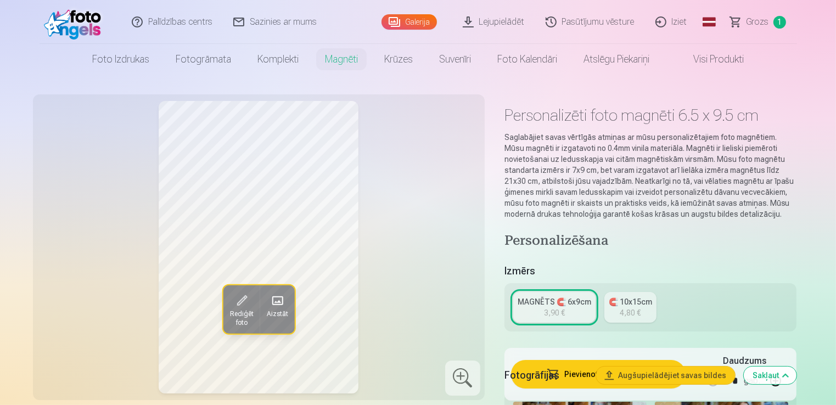
click at [780, 19] on span "1" at bounding box center [779, 22] width 13 height 13
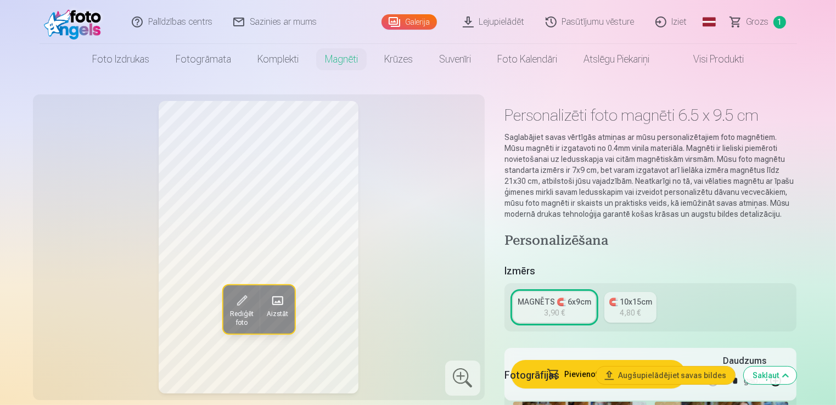
click at [424, 22] on link "Galerija" at bounding box center [409, 21] width 55 height 15
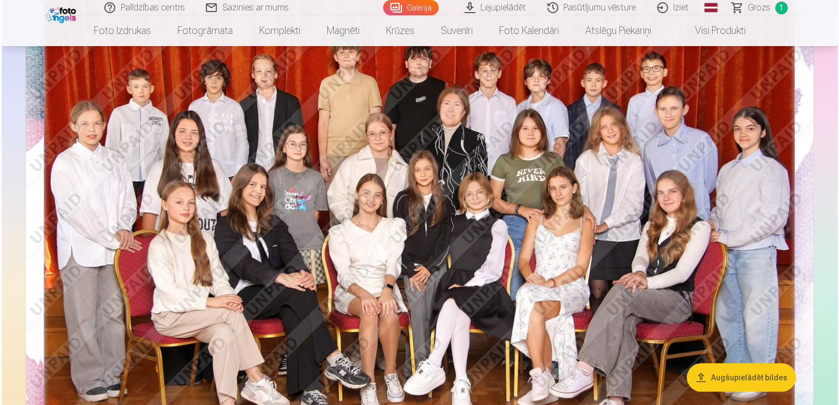
scroll to position [132, 0]
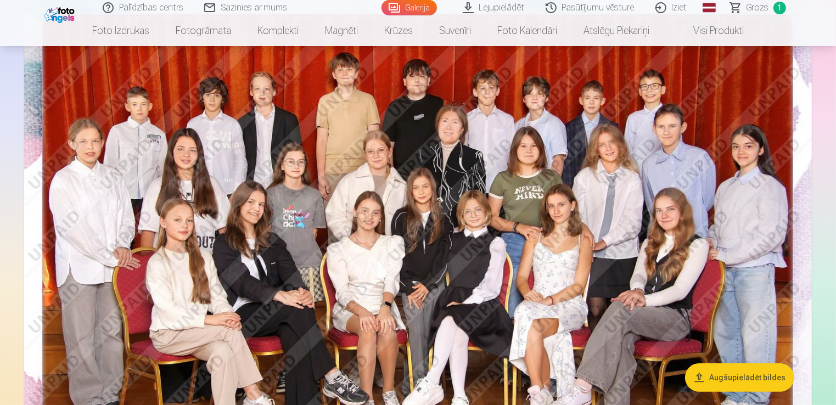
click at [666, 126] on img at bounding box center [418, 251] width 788 height 525
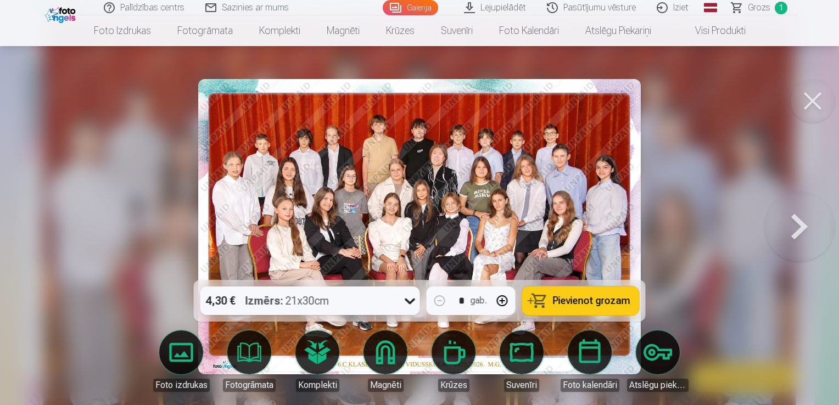
click at [563, 173] on img at bounding box center [419, 226] width 442 height 295
click at [452, 161] on img at bounding box center [419, 226] width 442 height 295
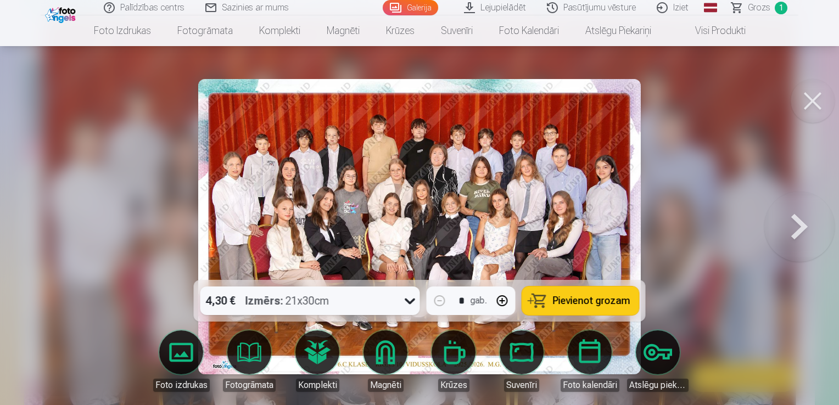
click at [556, 301] on span "Pievienot grozam" at bounding box center [591, 301] width 77 height 10
click at [773, 7] on link "Grozs 2" at bounding box center [759, 7] width 77 height 15
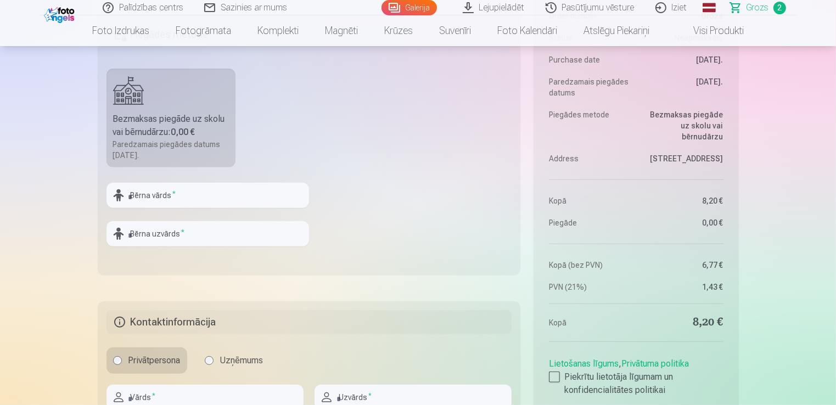
scroll to position [508, 0]
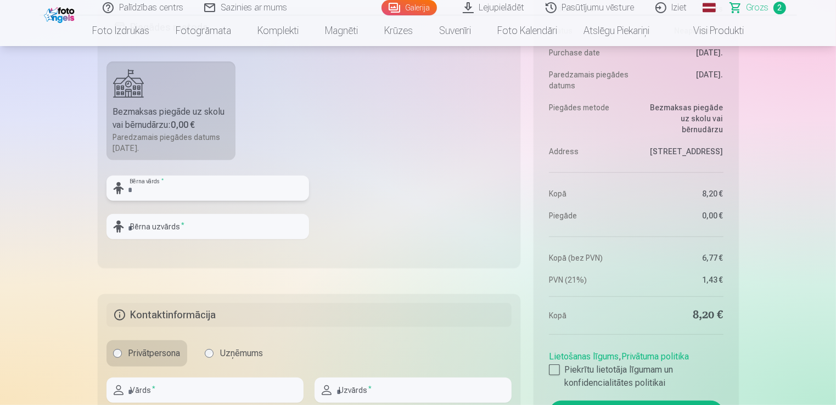
click at [267, 180] on input "text" at bounding box center [207, 188] width 203 height 25
click at [132, 187] on input "**********" at bounding box center [207, 188] width 203 height 25
click at [167, 189] on input "**********" at bounding box center [207, 188] width 203 height 25
click at [211, 186] on input "**********" at bounding box center [207, 188] width 203 height 25
type input "********"
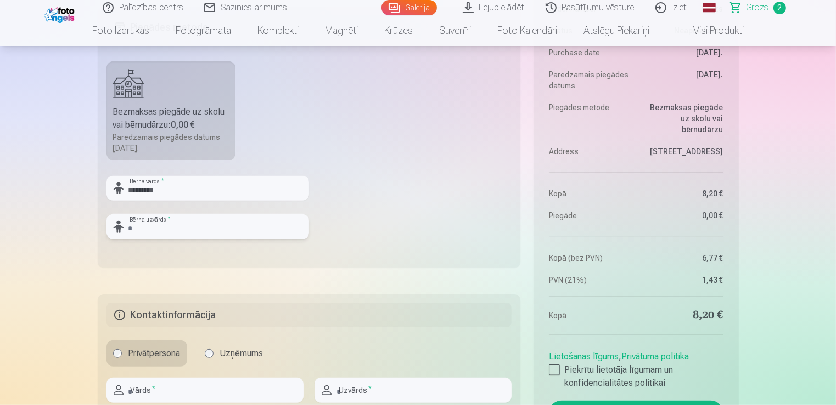
click at [178, 232] on input "text" at bounding box center [207, 226] width 203 height 25
type input "*********"
click at [332, 212] on fieldset "Piegādes metode Bezmaksas piegāde uz skolu vai bērnudārzu : 0,00 € Paredzamais …" at bounding box center [309, 137] width 423 height 261
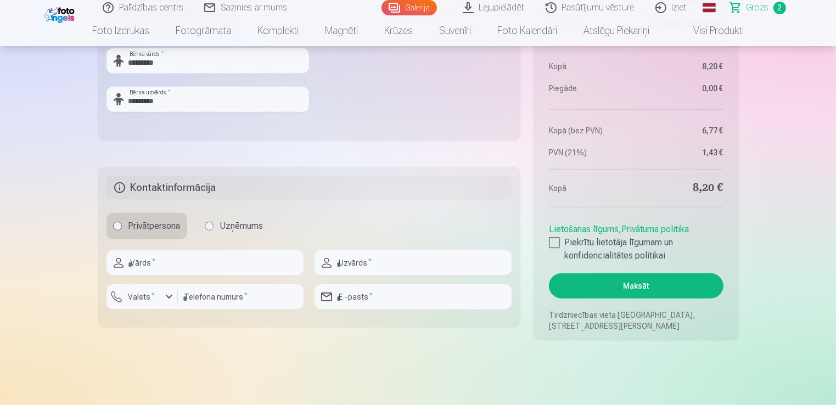
scroll to position [637, 0]
click at [202, 263] on input "text" at bounding box center [204, 261] width 197 height 25
type input "*******"
type input "*********"
type input "********"
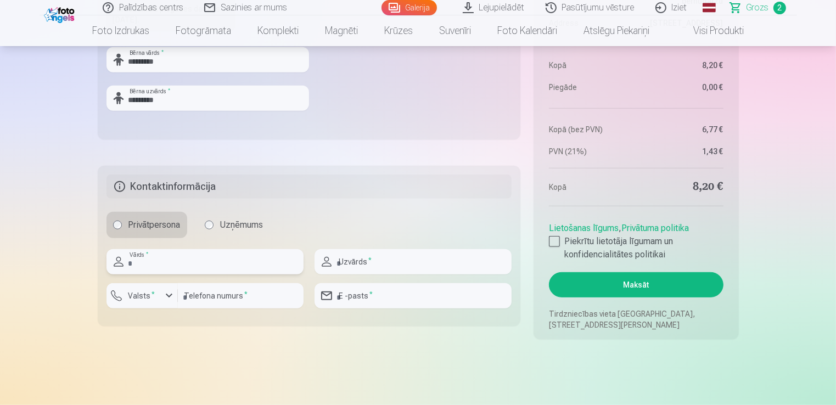
type input "**********"
click at [169, 294] on div "button" at bounding box center [168, 295] width 13 height 13
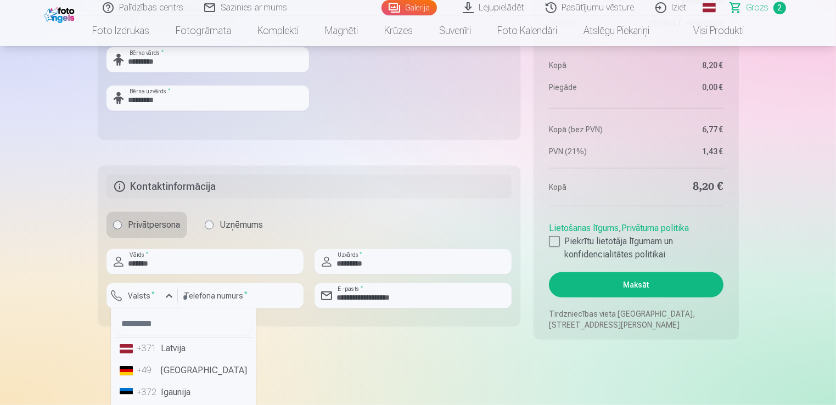
click at [184, 354] on li "+371 Latvija" at bounding box center [183, 349] width 137 height 22
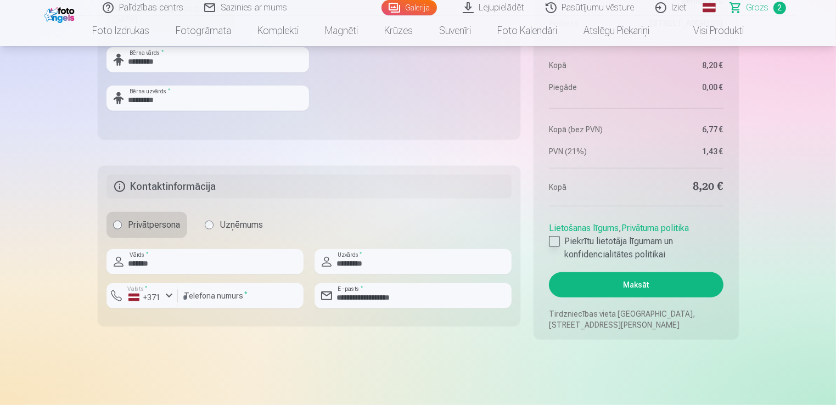
click at [554, 241] on div at bounding box center [554, 241] width 11 height 11
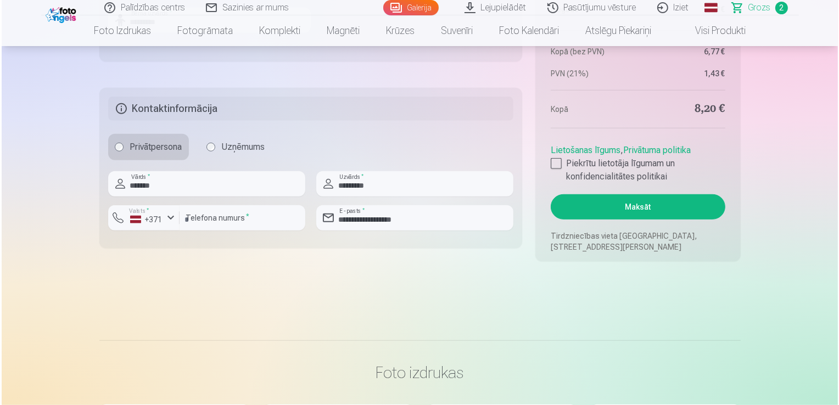
scroll to position [725, 0]
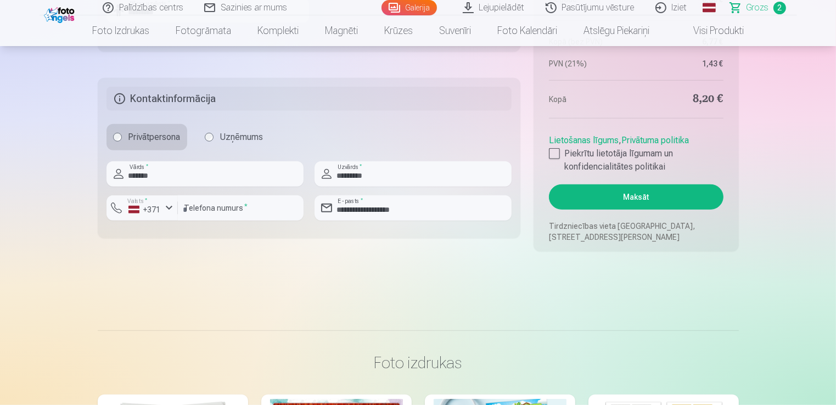
click at [678, 207] on button "Maksāt" at bounding box center [636, 196] width 174 height 25
